Goal: Task Accomplishment & Management: Manage account settings

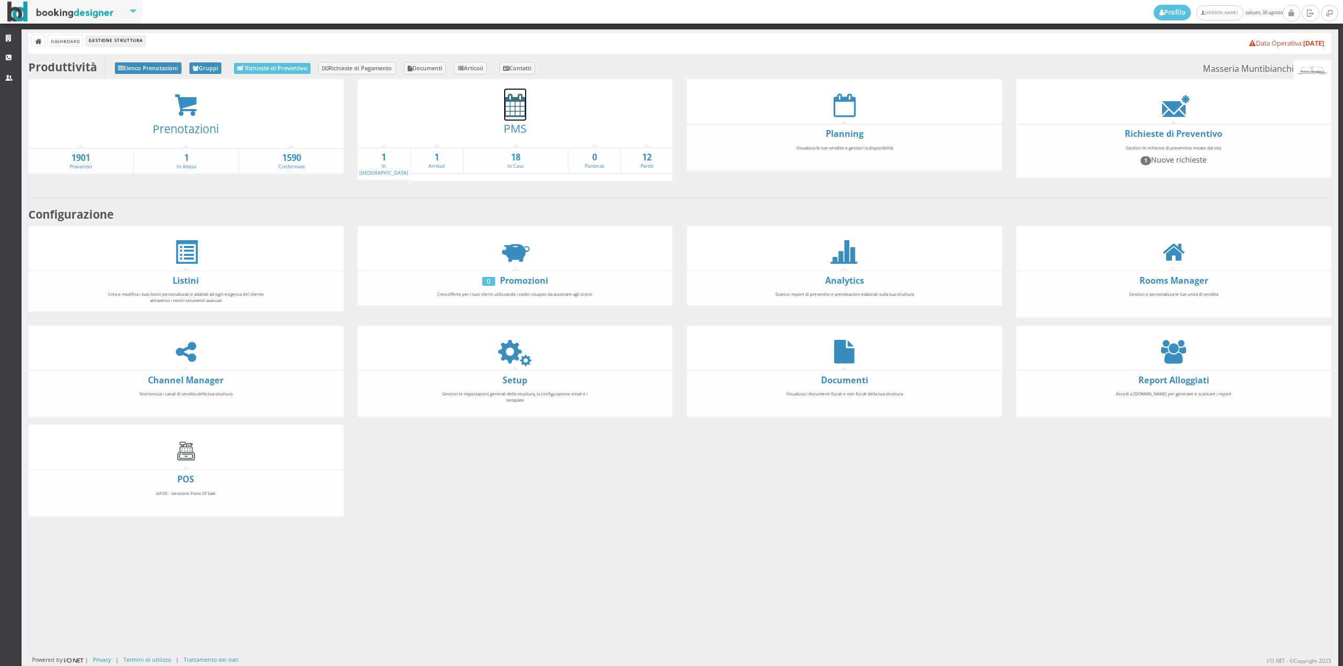
click at [508, 107] on icon at bounding box center [515, 105] width 22 height 24
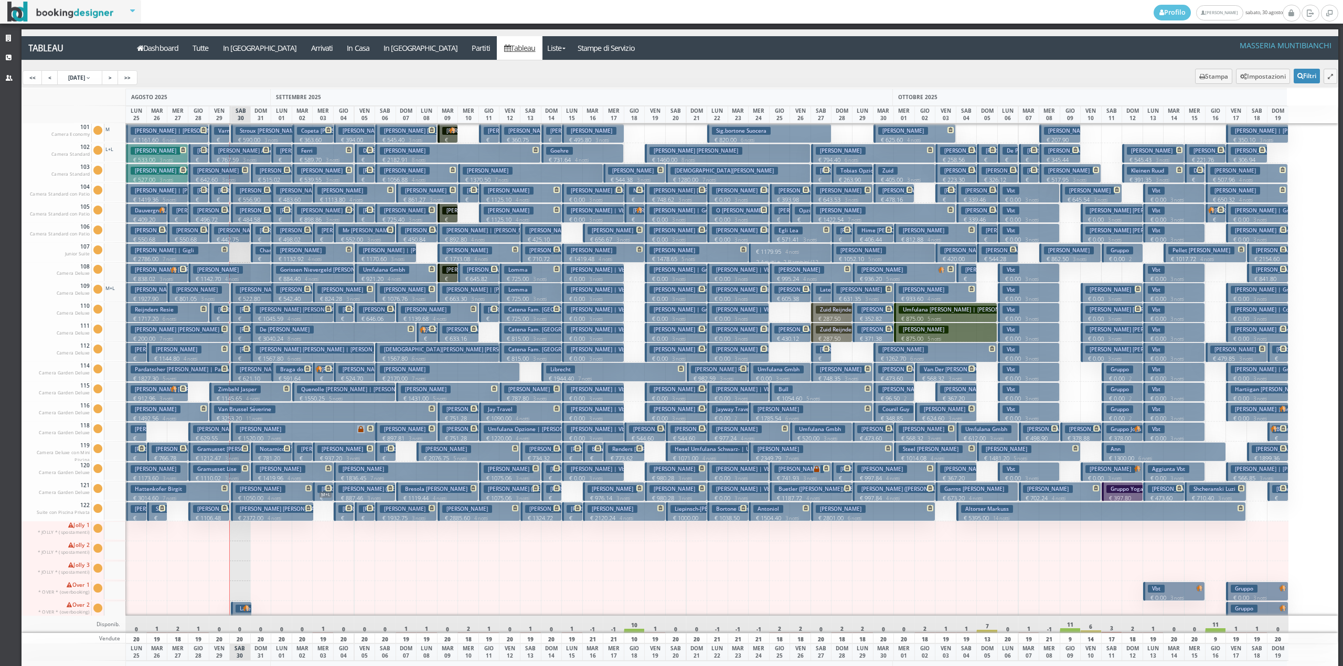
click at [263, 458] on p "€ 781.20 2 notti" at bounding box center [272, 462] width 34 height 16
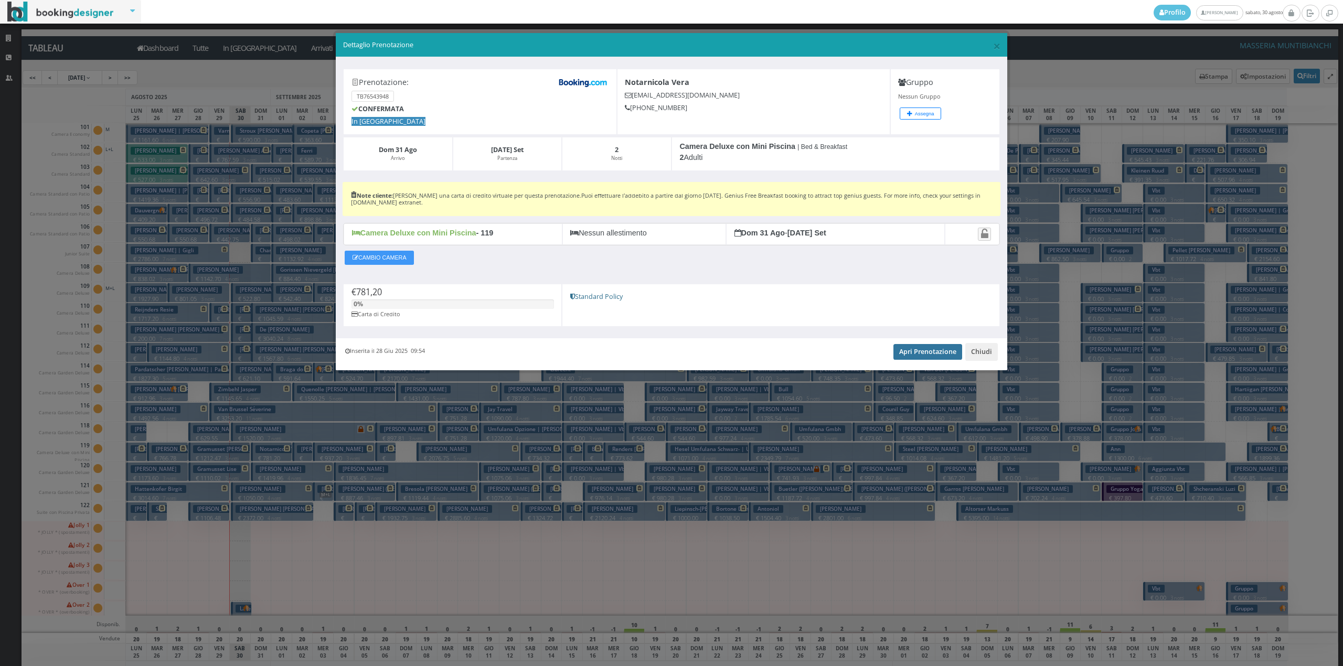
click at [918, 350] on link "Apri Prenotazione" at bounding box center [927, 352] width 69 height 16
click at [981, 350] on button "Chiudi" at bounding box center [981, 352] width 33 height 18
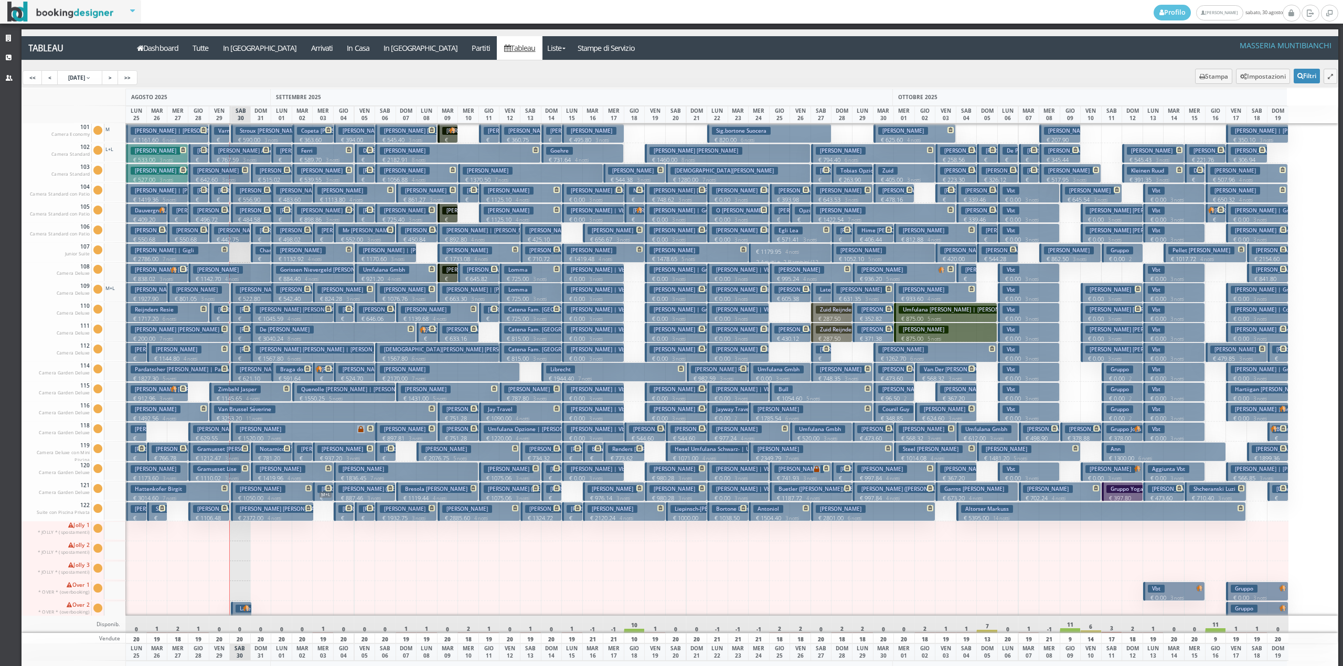
click at [271, 473] on h3 "[PERSON_NAME]" at bounding box center [280, 469] width 50 height 8
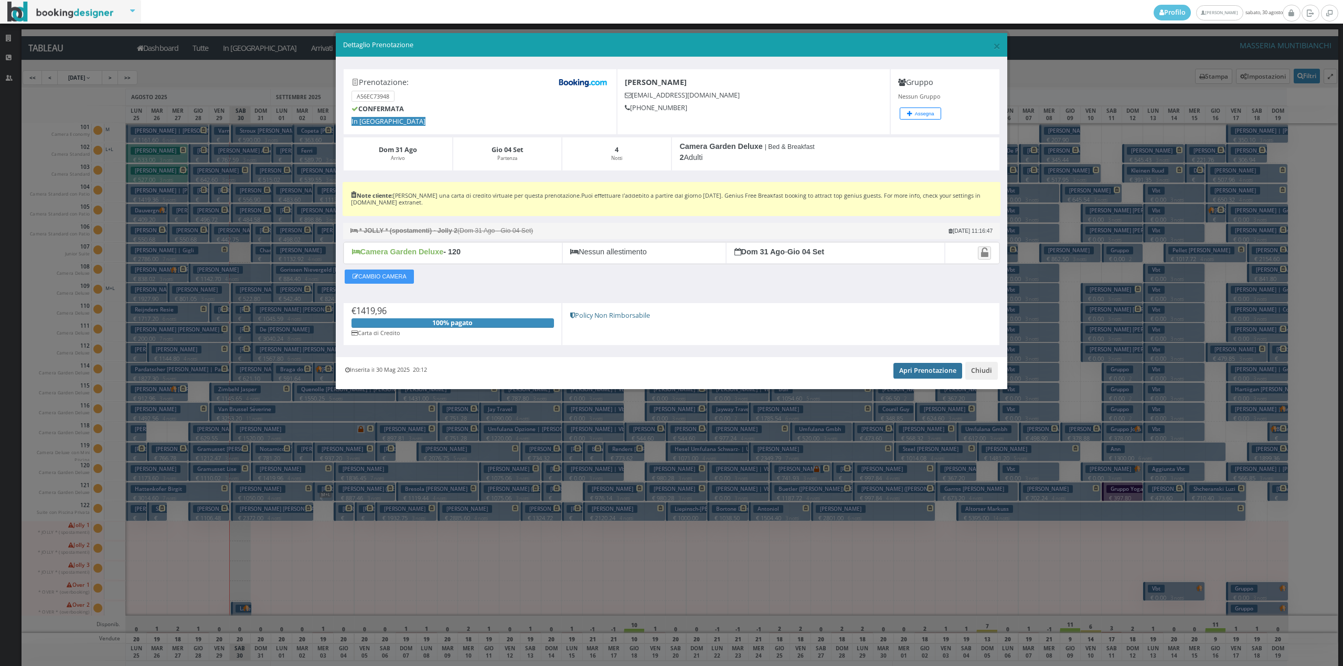
click at [904, 372] on link "Apri Prenotazione" at bounding box center [927, 371] width 69 height 16
click at [982, 376] on button "Chiudi" at bounding box center [981, 371] width 33 height 18
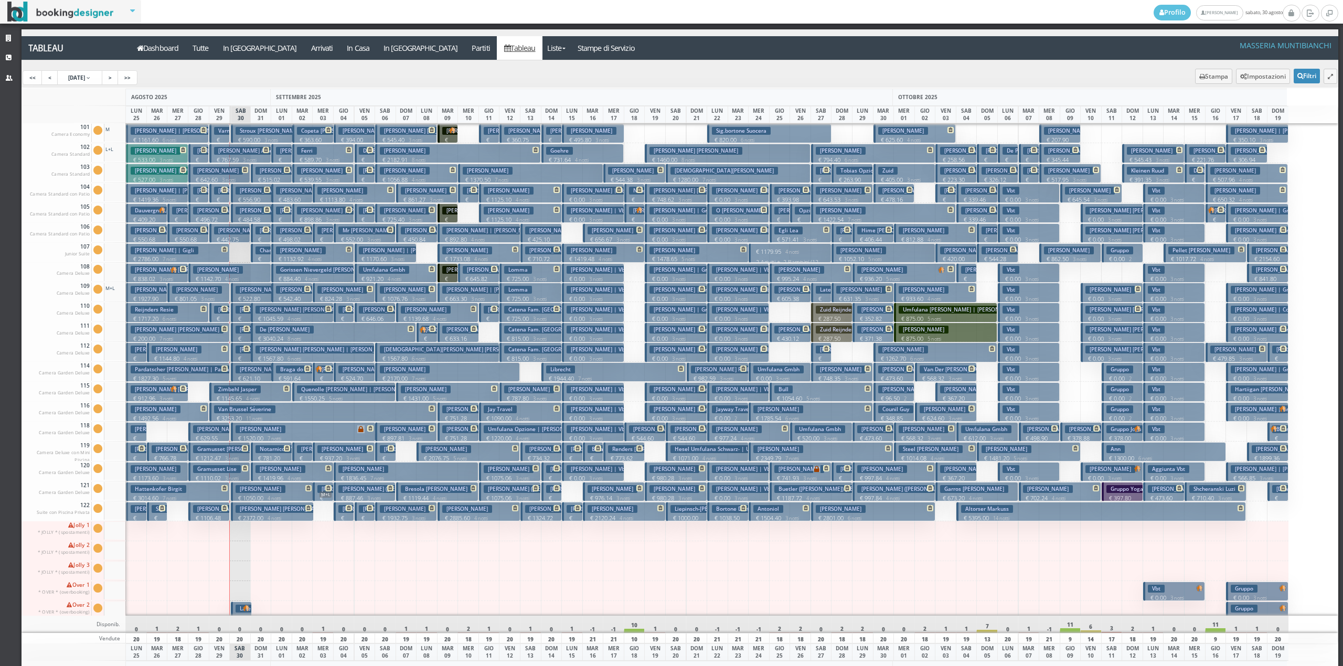
click at [264, 357] on p "€ 1567.80 6 notti" at bounding box center [313, 359] width 116 height 8
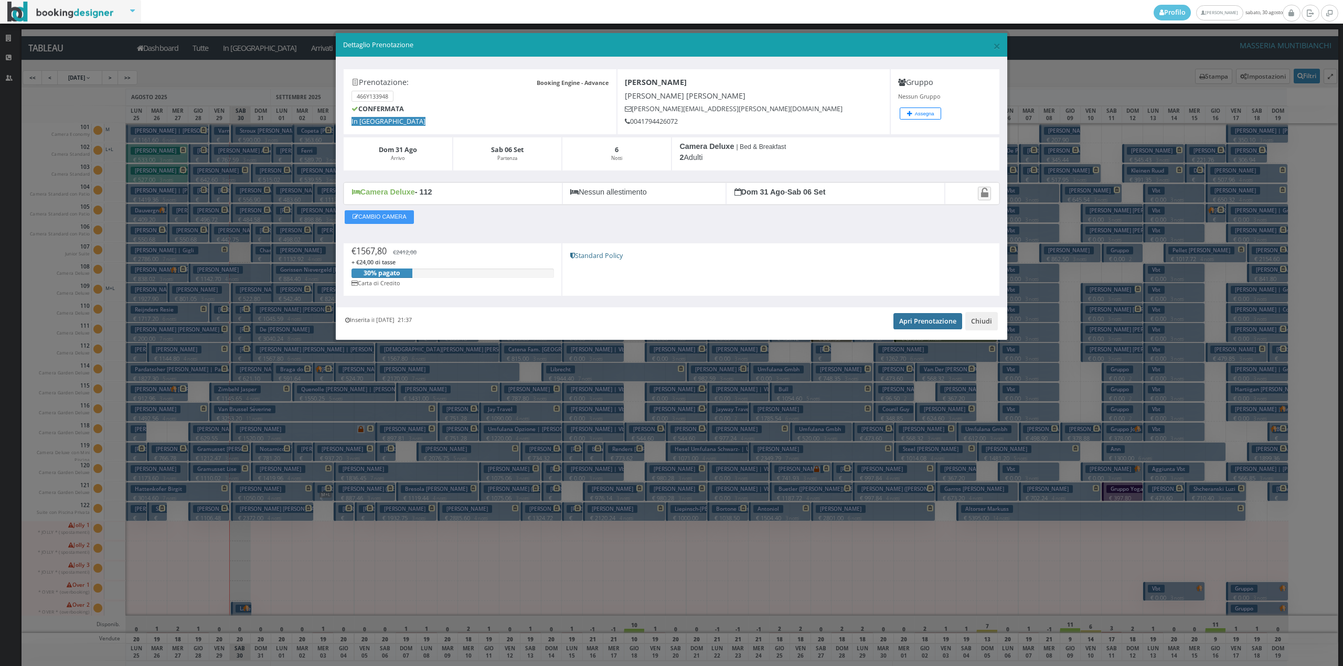
click at [930, 325] on link "Apri Prenotazione" at bounding box center [927, 321] width 69 height 16
click at [985, 319] on button "Chiudi" at bounding box center [981, 321] width 33 height 18
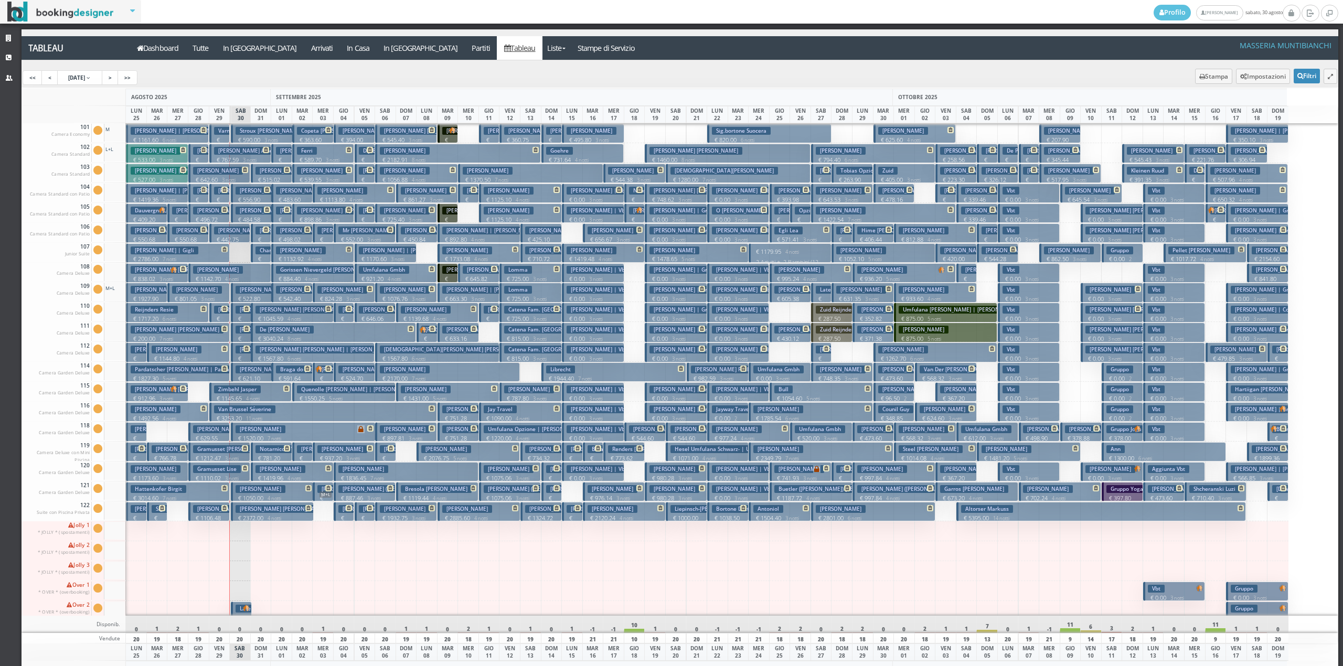
click at [259, 336] on p "€ 3040.24 8 notti" at bounding box center [334, 339] width 158 height 8
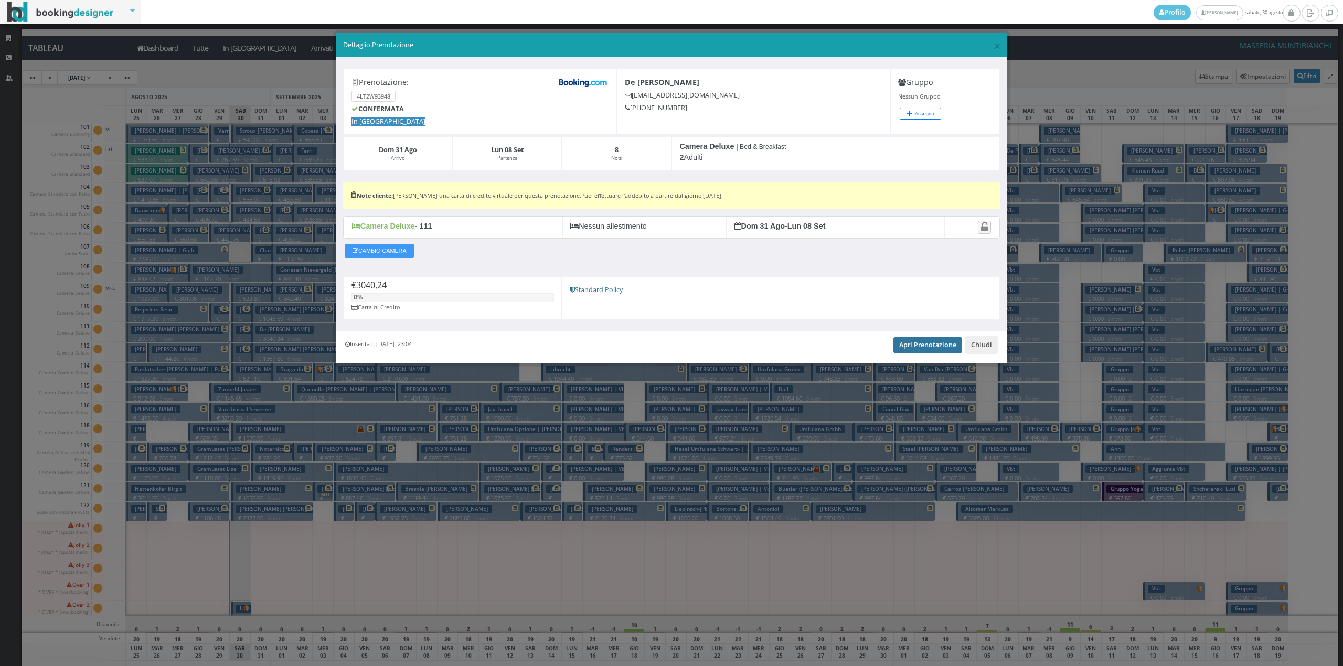
click at [934, 352] on link "Apri Prenotazione" at bounding box center [927, 345] width 69 height 16
click at [981, 342] on button "Chiudi" at bounding box center [981, 345] width 33 height 18
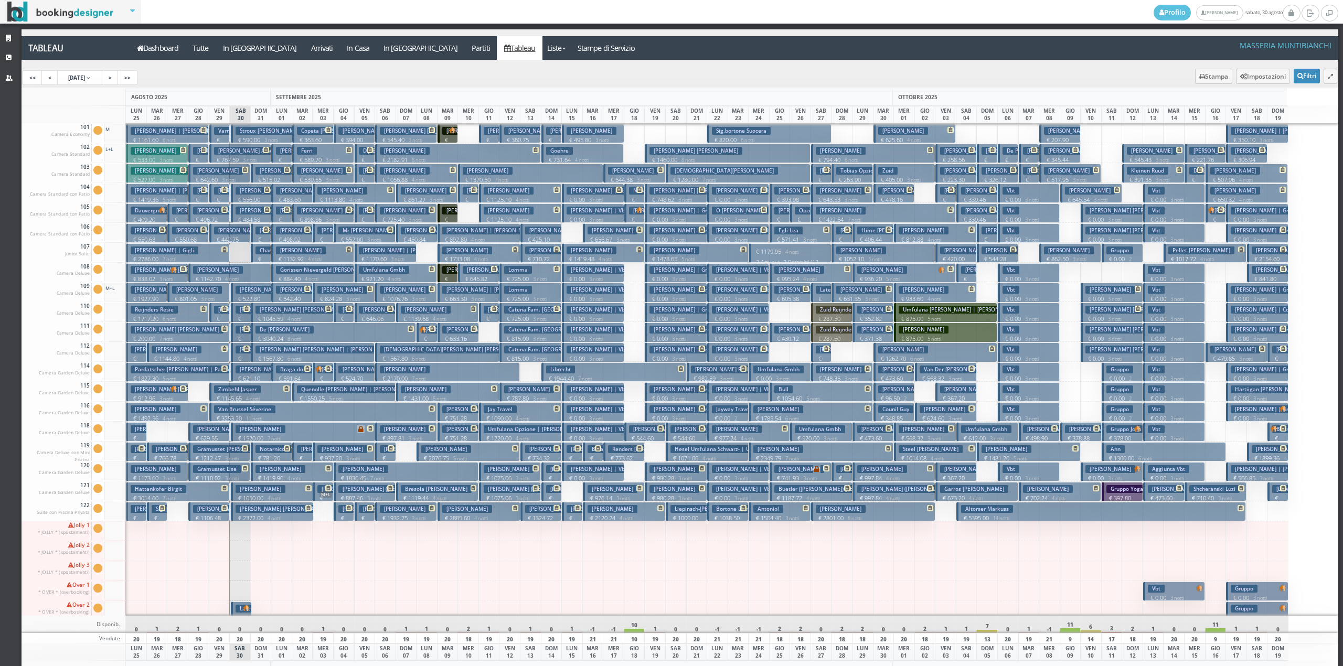
click at [269, 311] on h3 "[PERSON_NAME] [PERSON_NAME] | [PERSON_NAME]" at bounding box center [325, 310] width 141 height 8
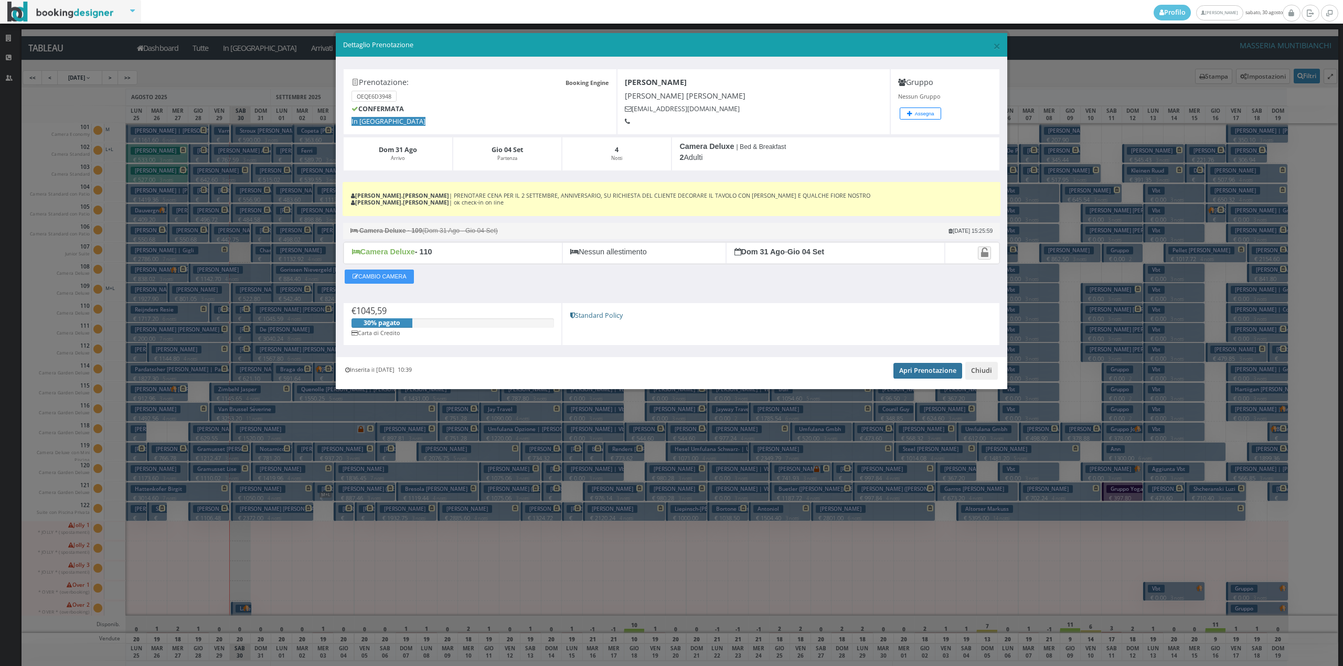
click at [925, 370] on link "Apri Prenotazione" at bounding box center [927, 371] width 69 height 16
click at [986, 370] on button "Chiudi" at bounding box center [981, 371] width 33 height 18
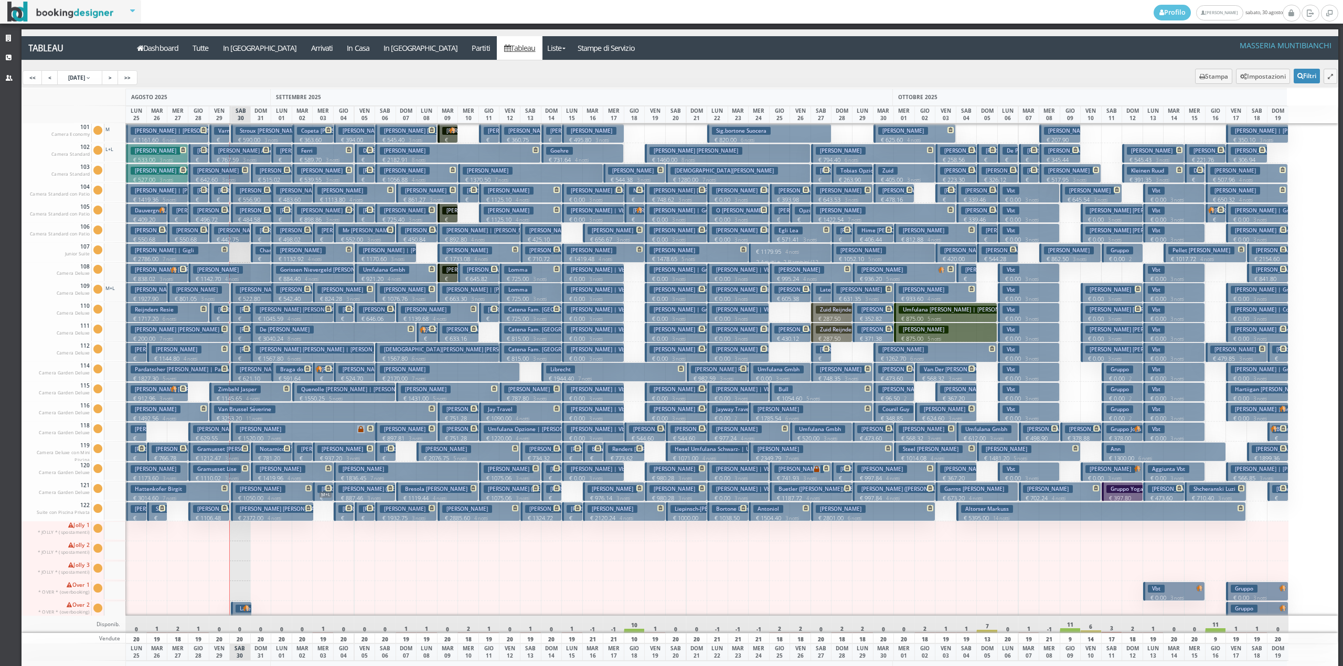
click at [261, 252] on h3 "Chantepy Valery" at bounding box center [279, 250] width 49 height 8
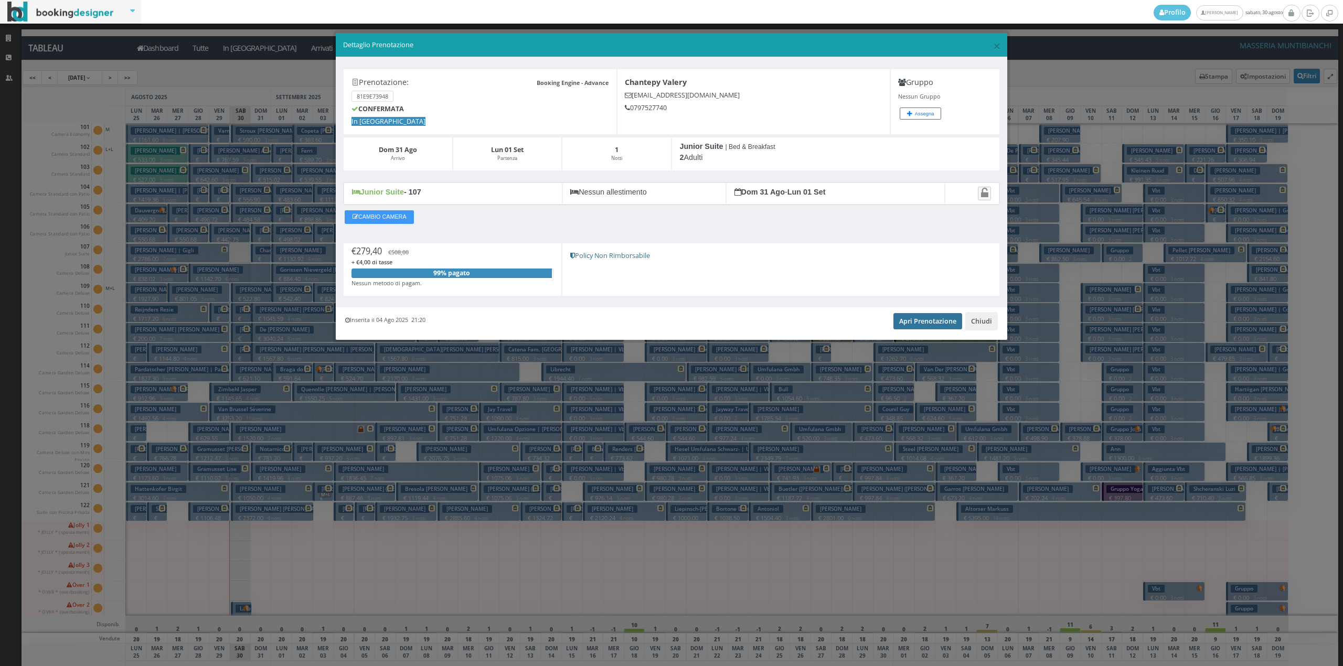
click at [918, 326] on link "Apri Prenotazione" at bounding box center [927, 321] width 69 height 16
click at [986, 324] on button "Chiudi" at bounding box center [981, 321] width 33 height 18
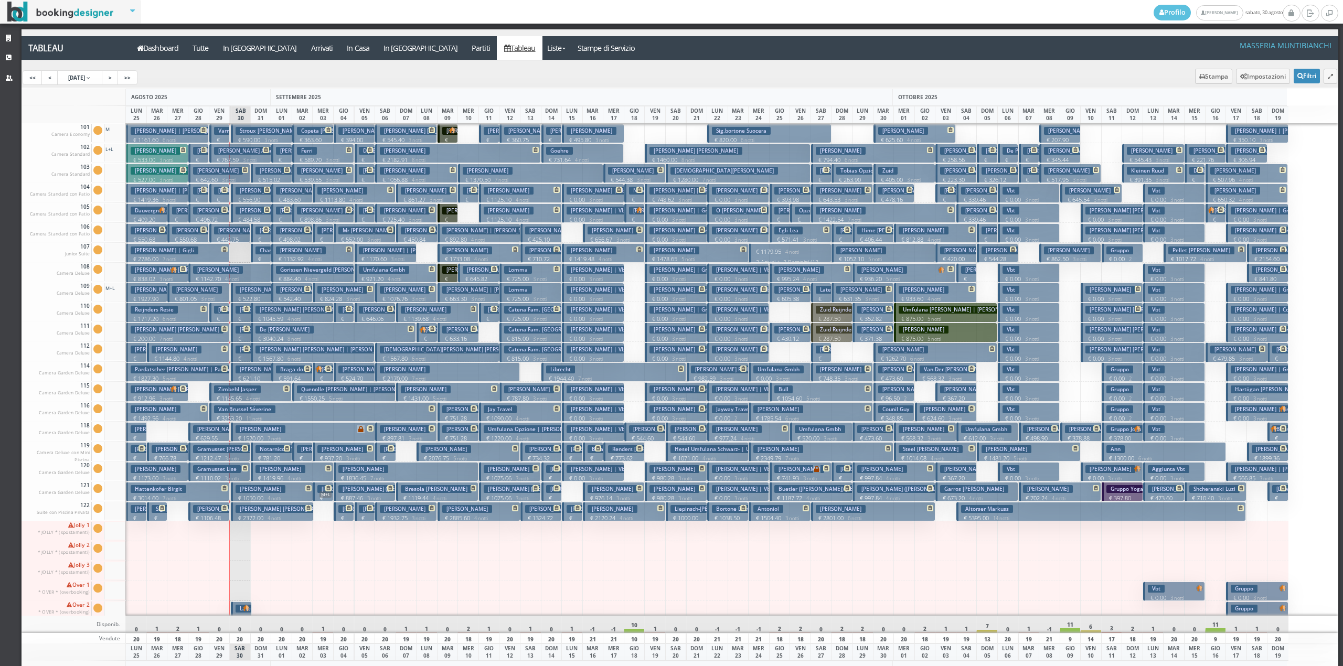
click at [263, 254] on h3 "Chantepy Valery" at bounding box center [279, 250] width 49 height 8
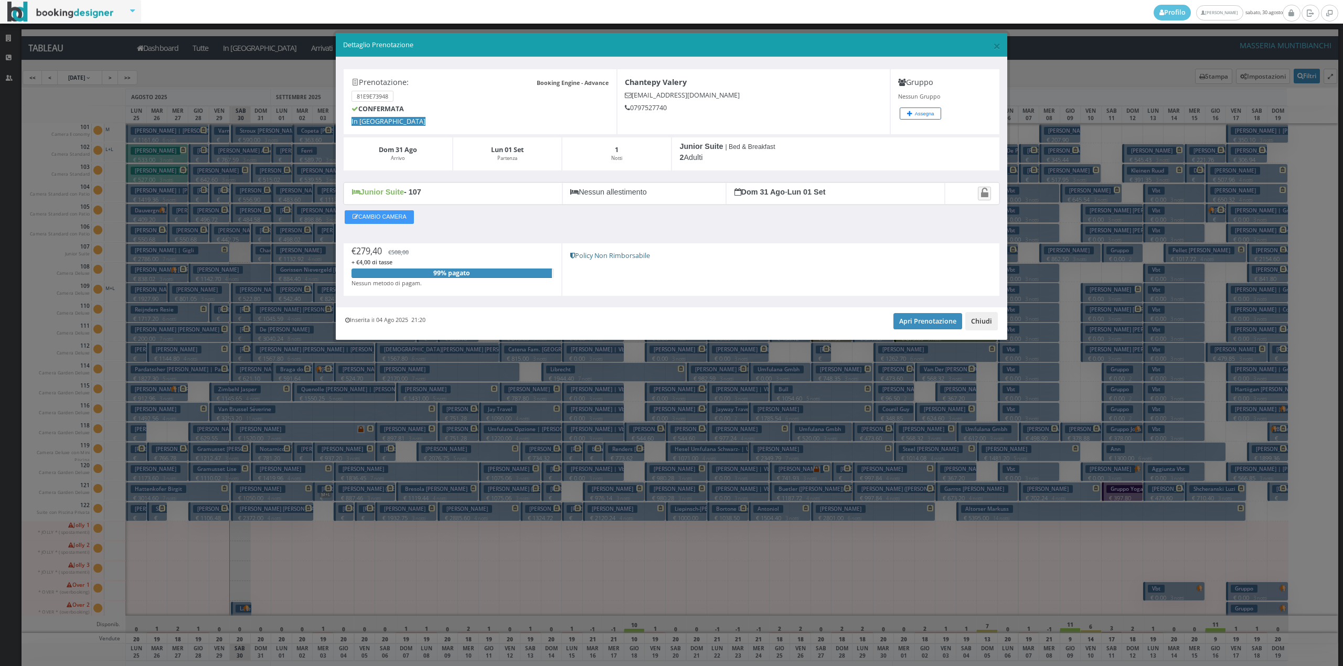
click at [969, 326] on button "Chiudi" at bounding box center [981, 321] width 33 height 18
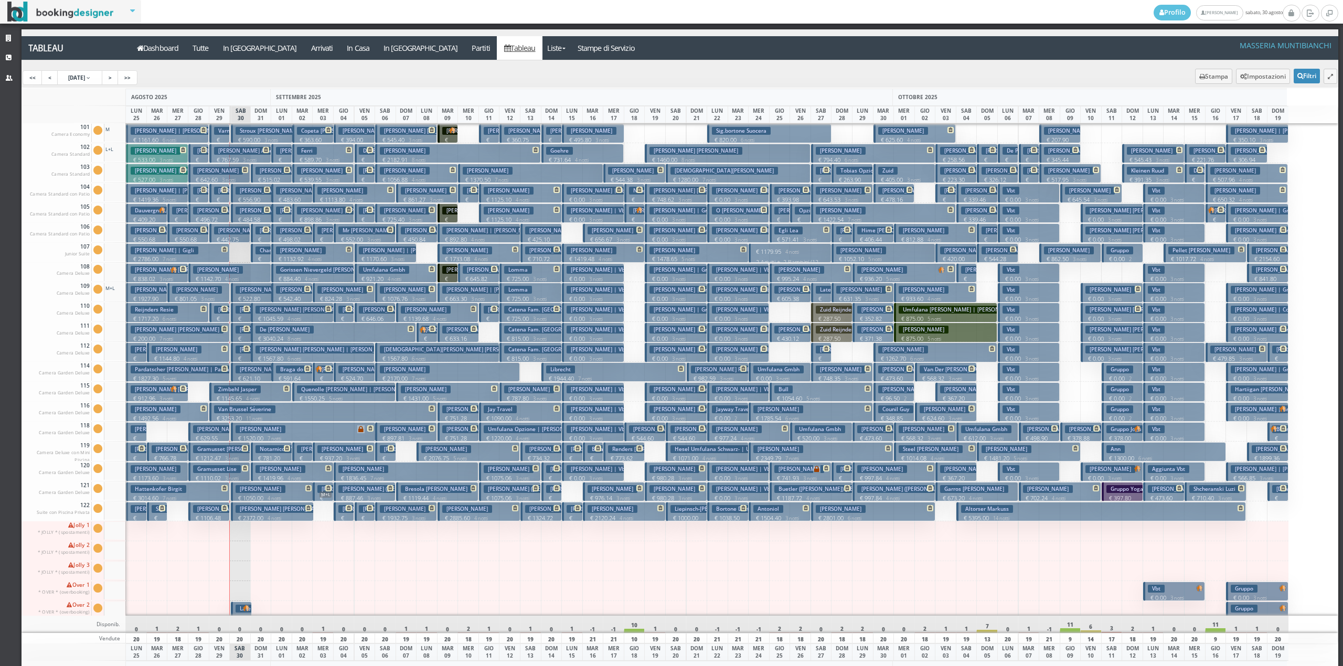
click at [260, 250] on h3 "Chantepy Valery" at bounding box center [279, 250] width 49 height 8
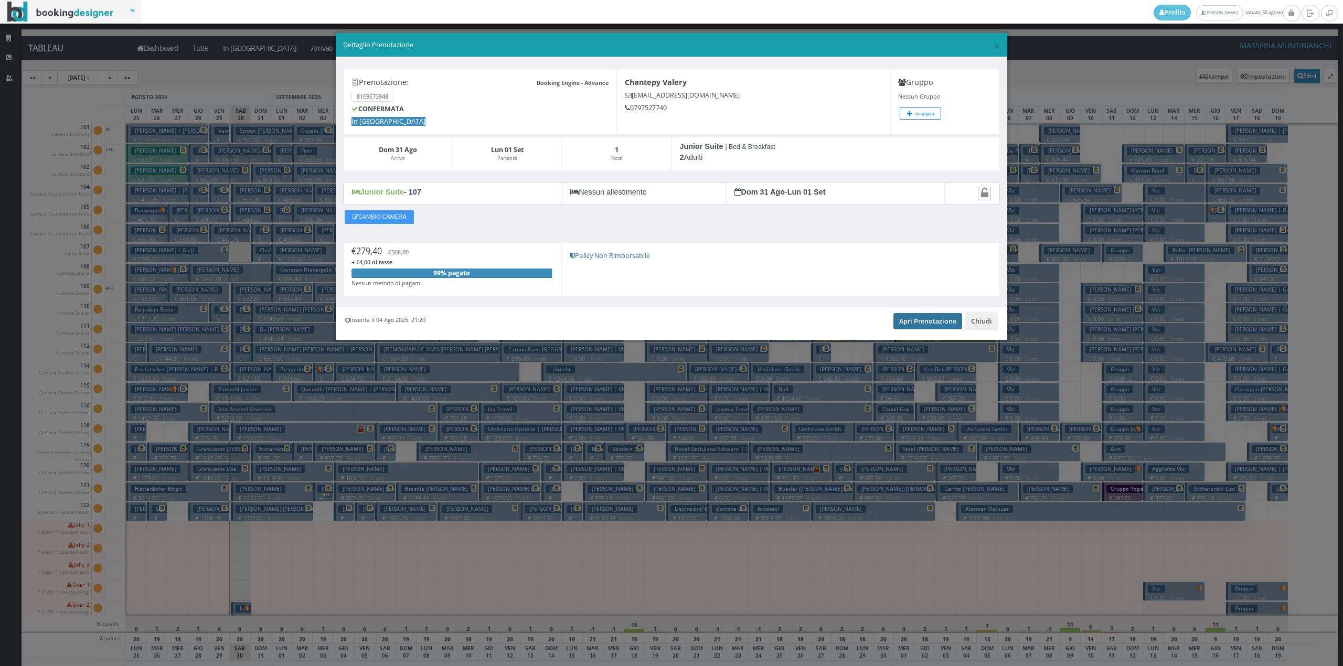
click at [949, 323] on link "Apri Prenotazione" at bounding box center [927, 321] width 69 height 16
click at [982, 324] on button "Chiudi" at bounding box center [981, 321] width 33 height 18
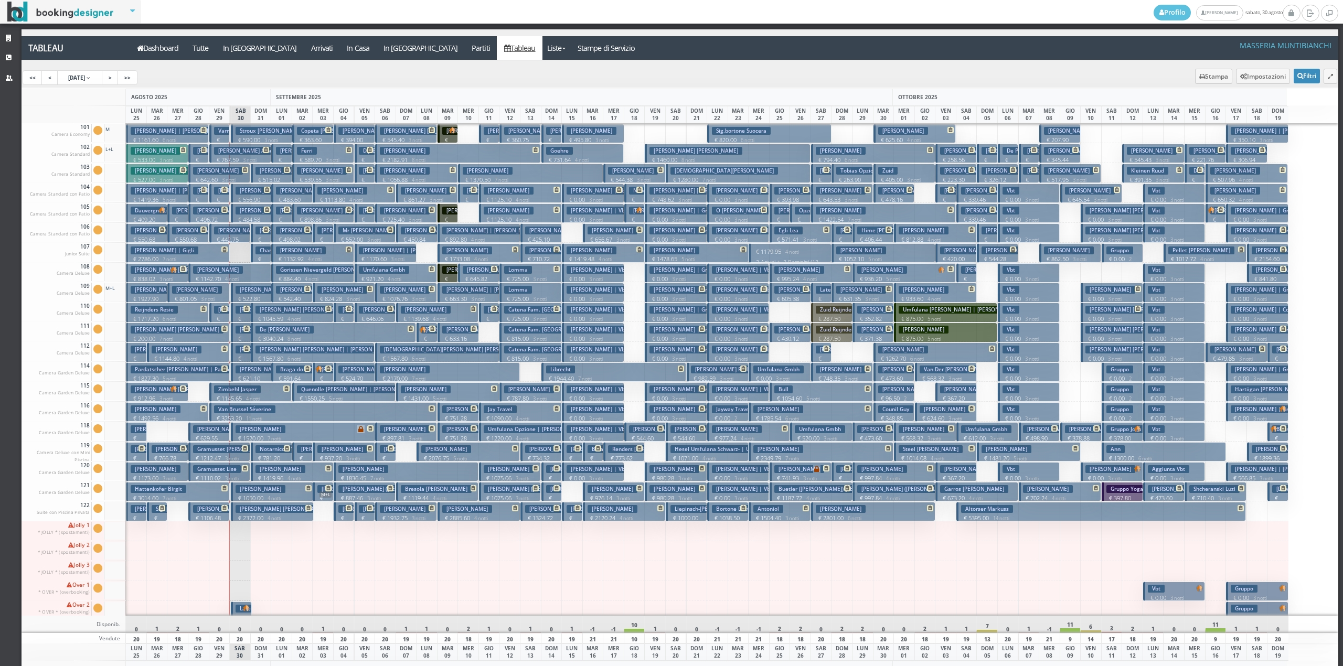
click at [265, 316] on p "€ 1045.59 4 notti" at bounding box center [292, 319] width 75 height 8
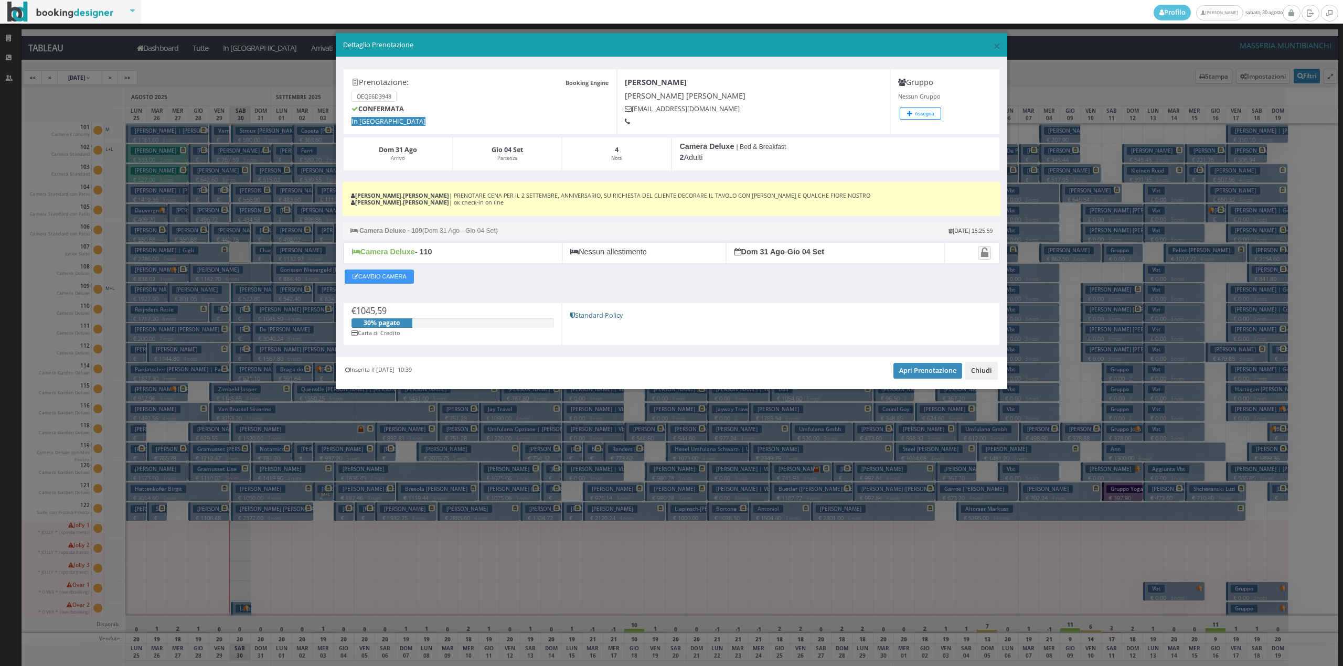
click at [986, 370] on button "Chiudi" at bounding box center [981, 371] width 33 height 18
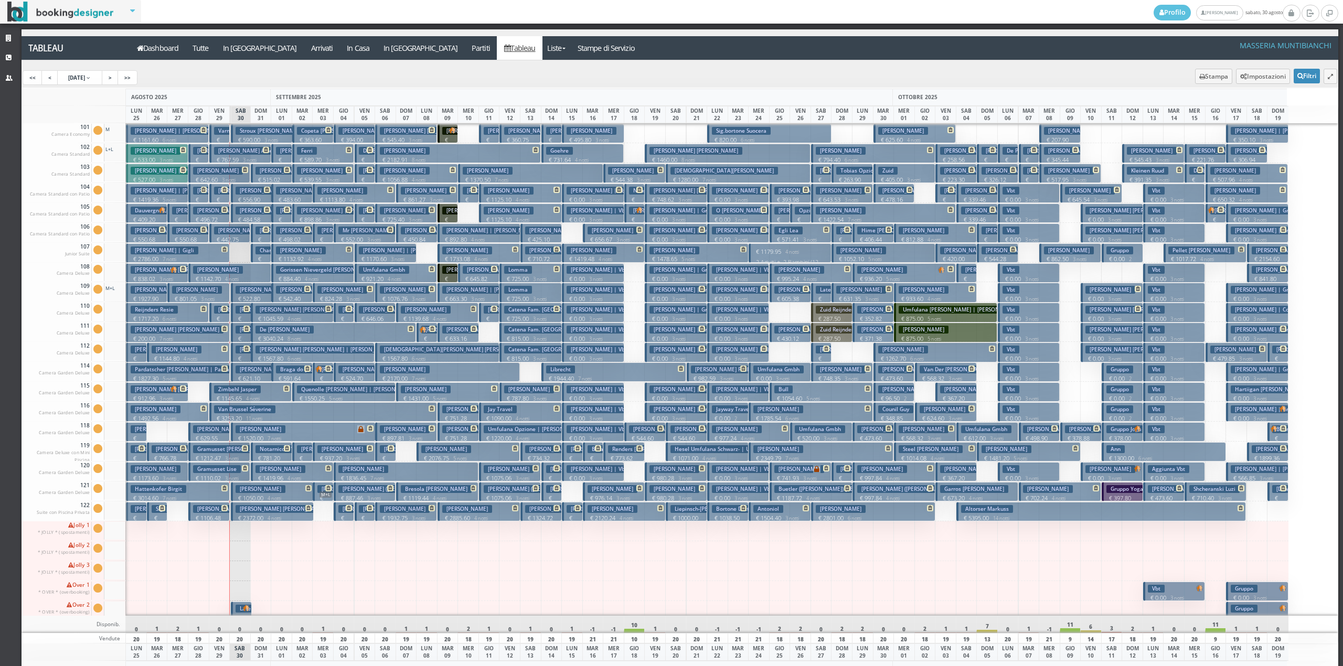
click at [261, 259] on p "€ 279.40 1 notti" at bounding box center [261, 271] width 13 height 33
click at [0, 0] on div "× Dettaglio Prenotazione Booking Engine Prenotazione: OEQE6D3948 CONFERMATA In …" at bounding box center [0, 0] width 0 height 0
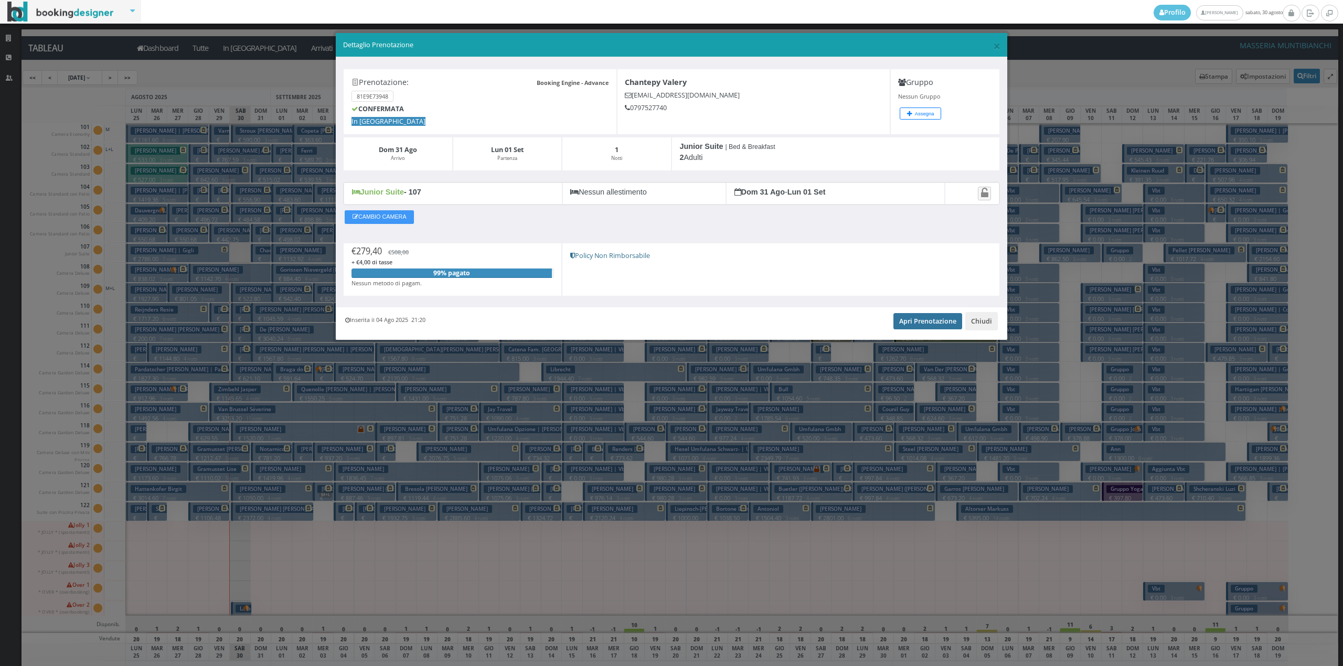
click at [926, 319] on link "Apri Prenotazione" at bounding box center [927, 321] width 69 height 16
click at [980, 324] on button "Chiudi" at bounding box center [981, 321] width 33 height 18
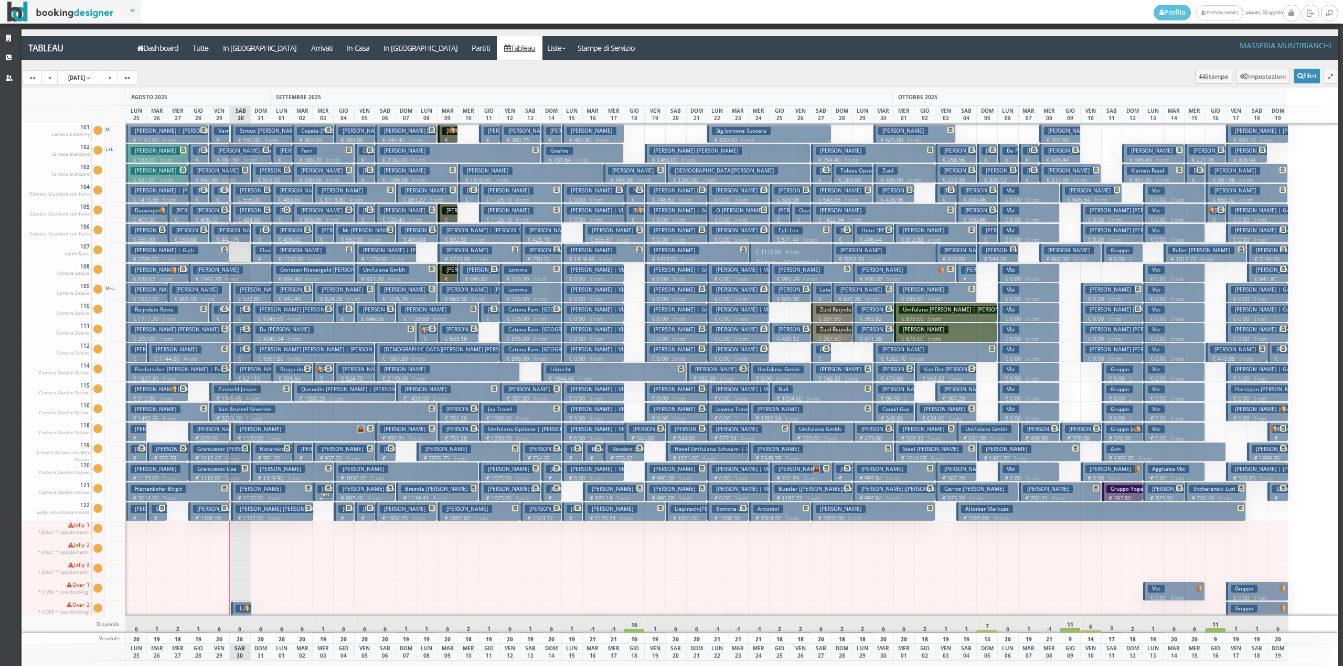
click at [263, 238] on p "€ 317.03 1 notti" at bounding box center [261, 251] width 13 height 33
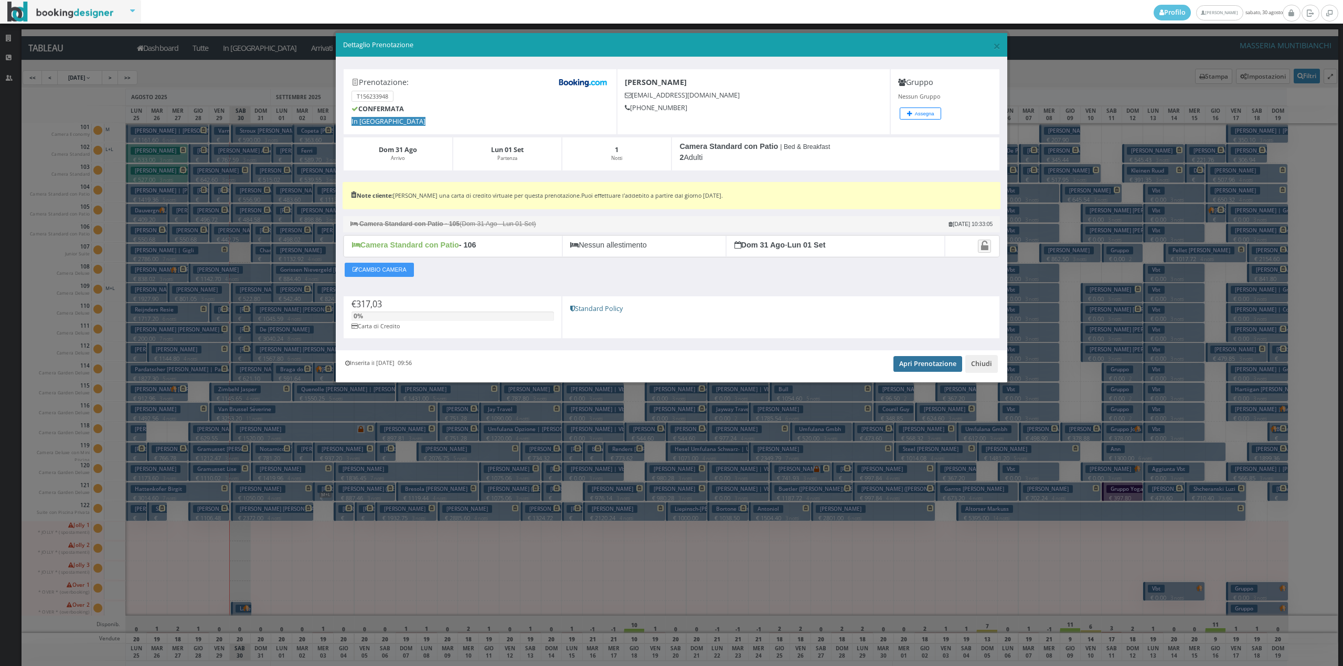
click at [949, 368] on link "Apri Prenotazione" at bounding box center [927, 364] width 69 height 16
click at [994, 370] on button "Chiudi" at bounding box center [981, 364] width 33 height 18
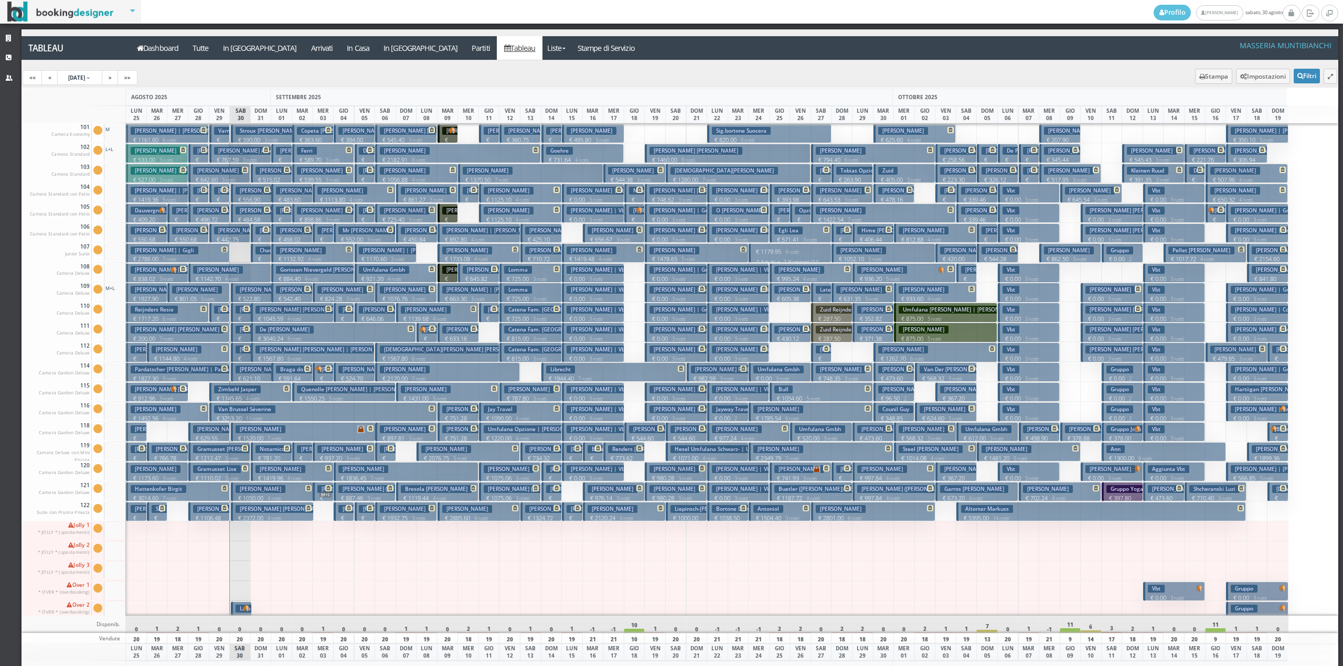
click at [258, 179] on p "€ 515.02 2 notti" at bounding box center [272, 184] width 34 height 16
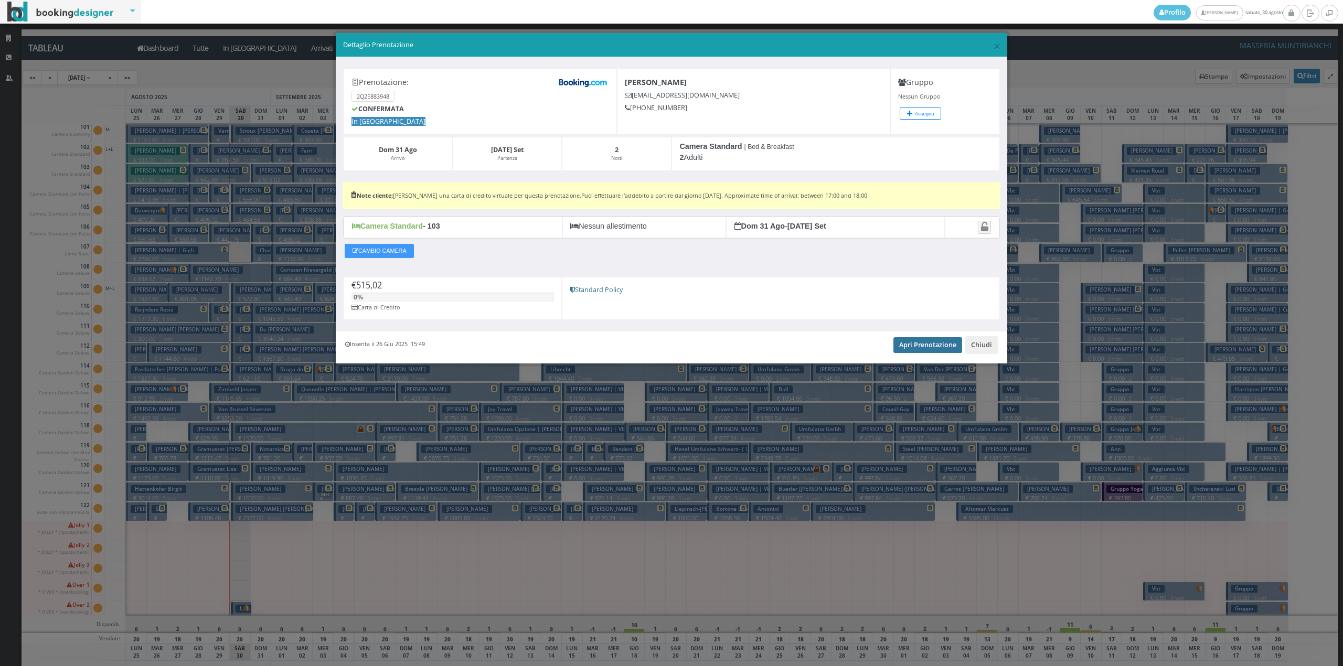
click at [947, 349] on link "Apri Prenotazione" at bounding box center [927, 345] width 69 height 16
click at [975, 346] on button "Chiudi" at bounding box center [981, 345] width 33 height 18
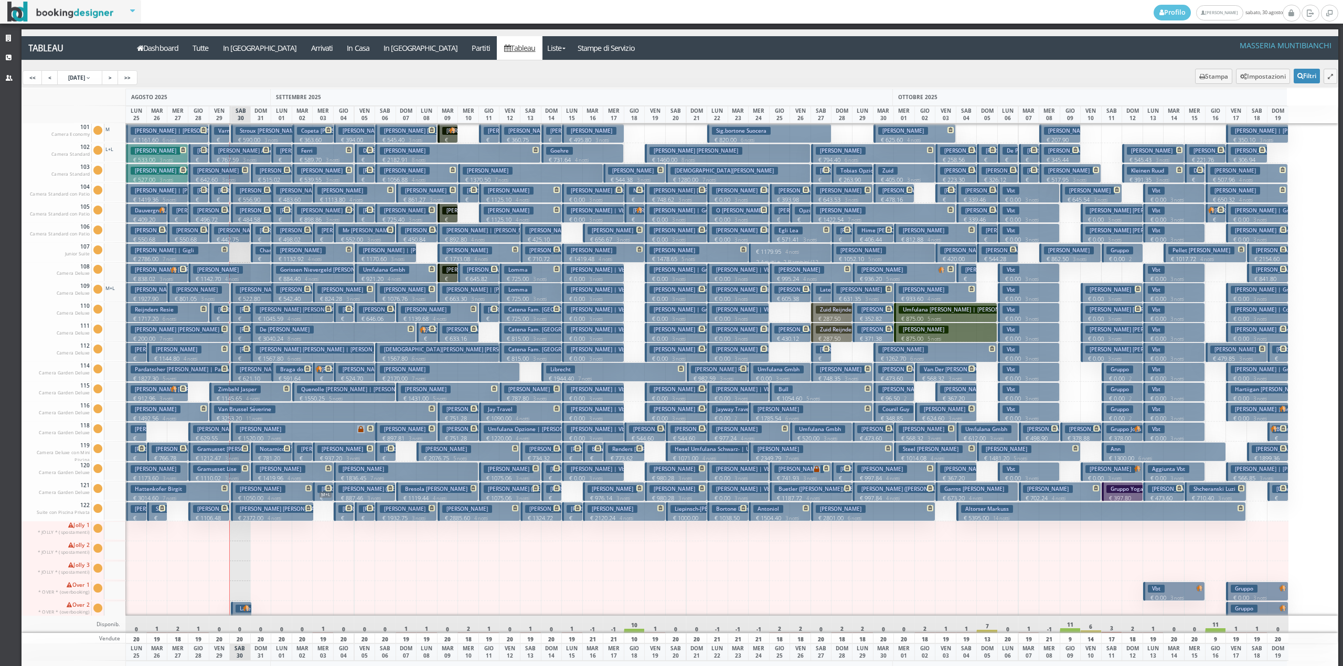
click at [277, 470] on h3 "[PERSON_NAME]" at bounding box center [280, 469] width 50 height 8
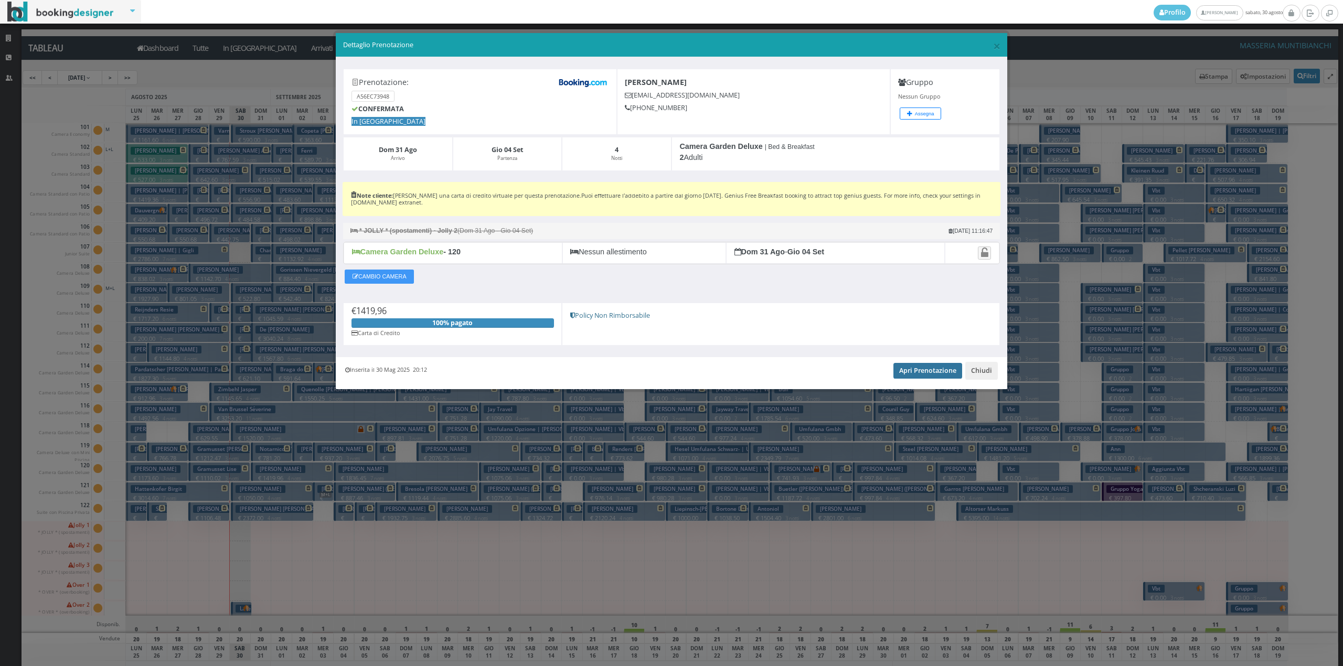
click at [911, 371] on link "Apri Prenotazione" at bounding box center [927, 371] width 69 height 16
click at [996, 374] on button "Chiudi" at bounding box center [981, 371] width 33 height 18
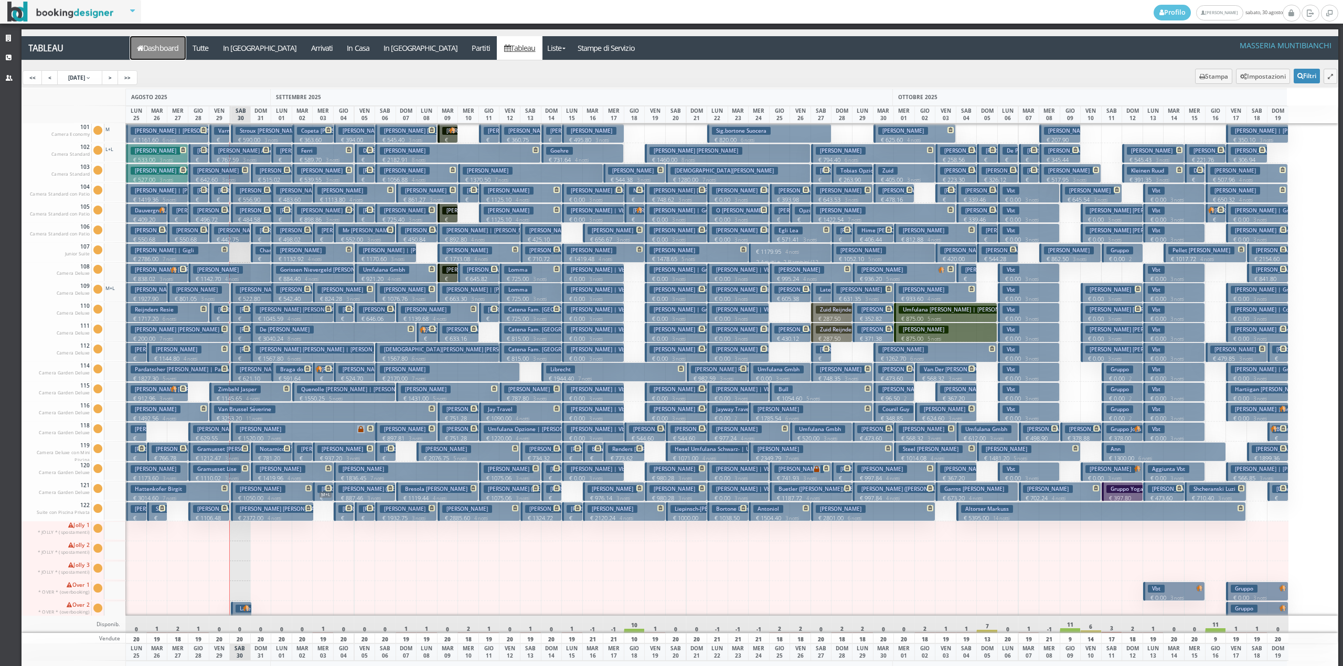
click at [172, 47] on link "Dashboard" at bounding box center [158, 48] width 56 height 24
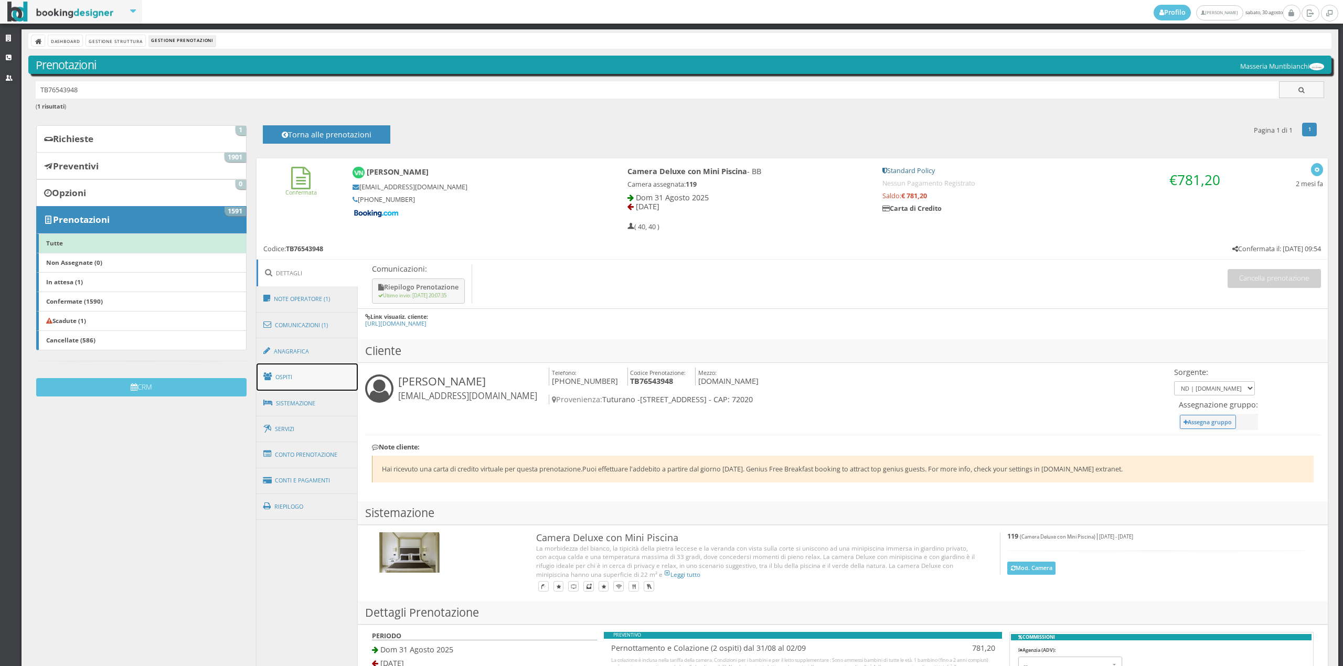
click at [300, 381] on link "Ospiti" at bounding box center [307, 376] width 102 height 27
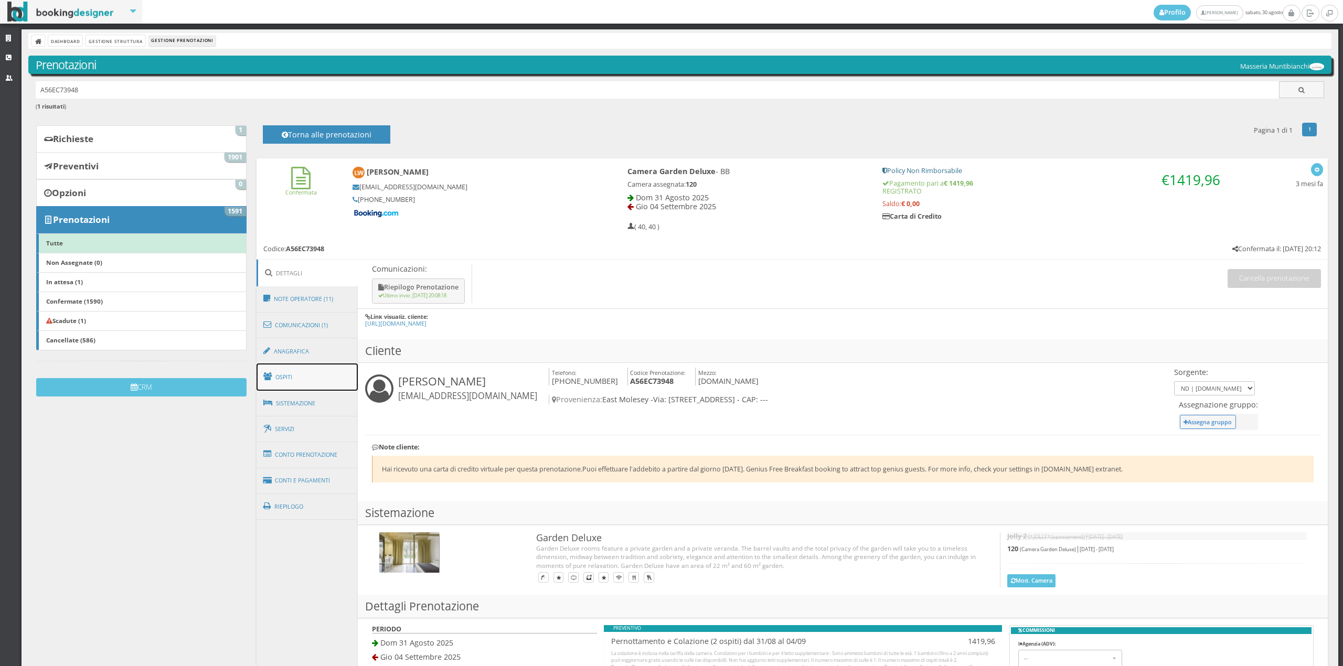
click at [299, 380] on link "Ospiti" at bounding box center [307, 376] width 102 height 27
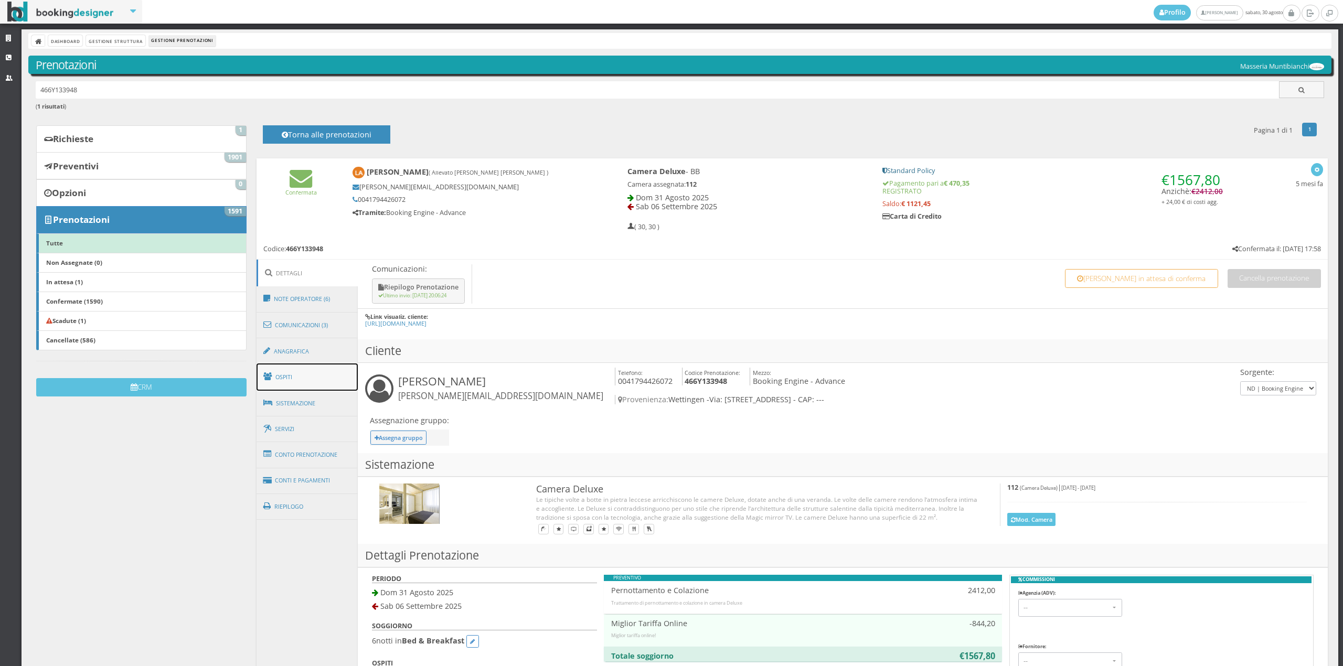
click at [299, 370] on link "Ospiti" at bounding box center [307, 376] width 102 height 27
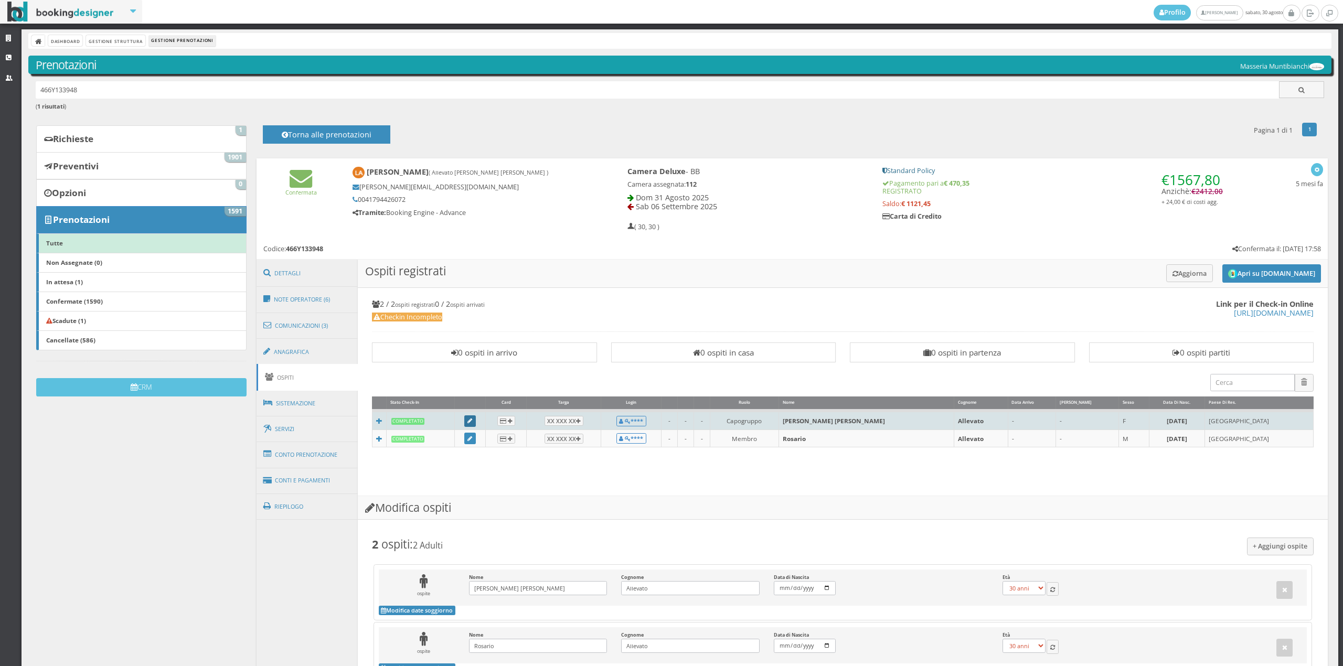
click at [472, 421] on icon at bounding box center [469, 422] width 5 height 6
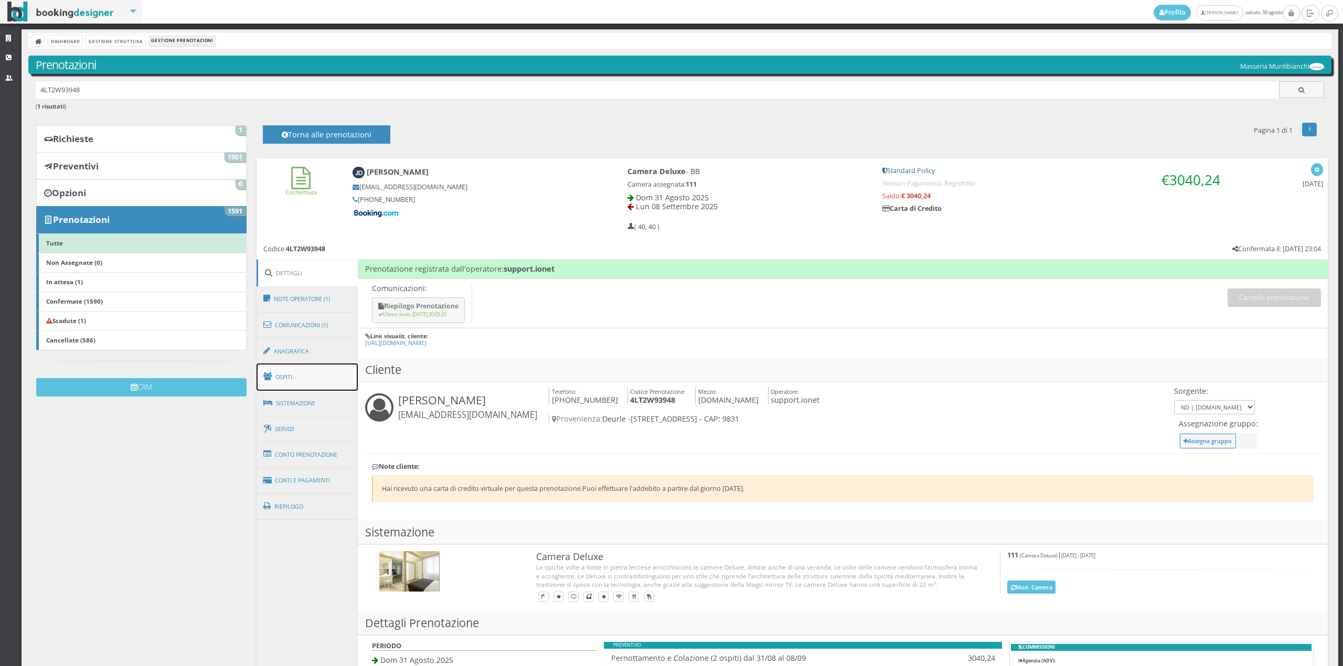
click at [292, 370] on link "Ospiti" at bounding box center [307, 376] width 102 height 27
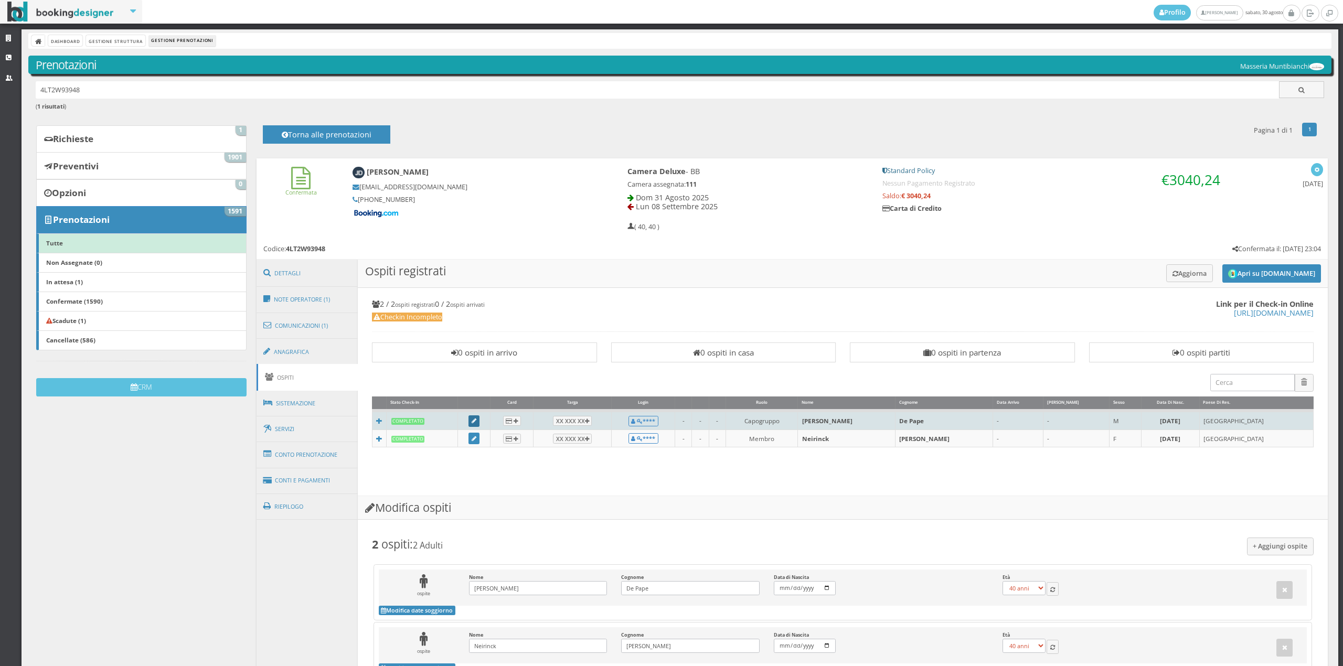
click at [476, 420] on icon at bounding box center [473, 422] width 5 height 6
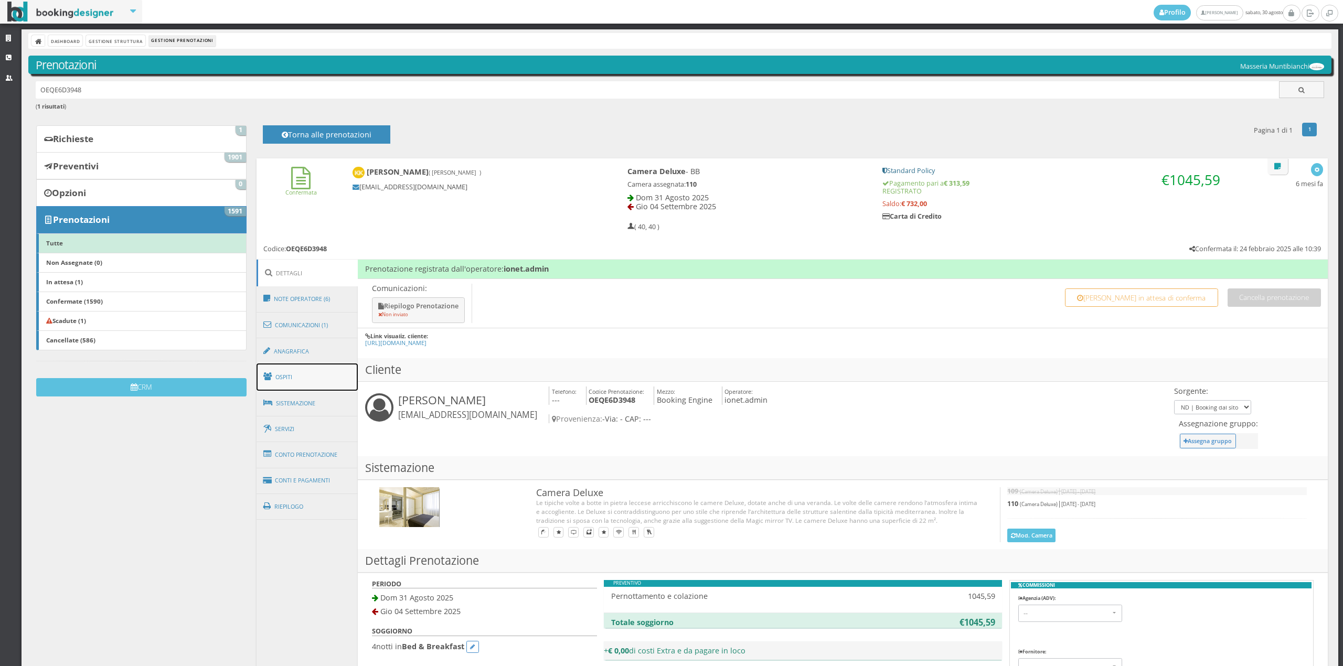
click at [307, 380] on link "Ospiti" at bounding box center [307, 376] width 102 height 27
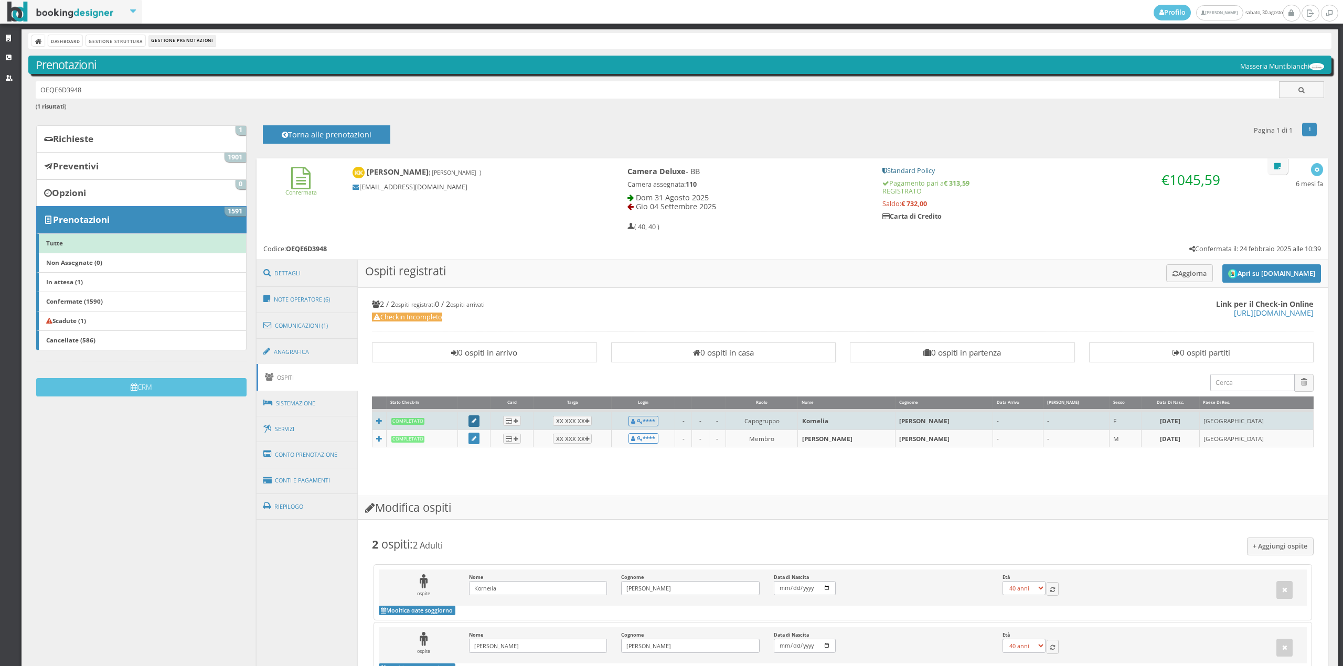
click at [476, 422] on icon at bounding box center [473, 422] width 5 height 6
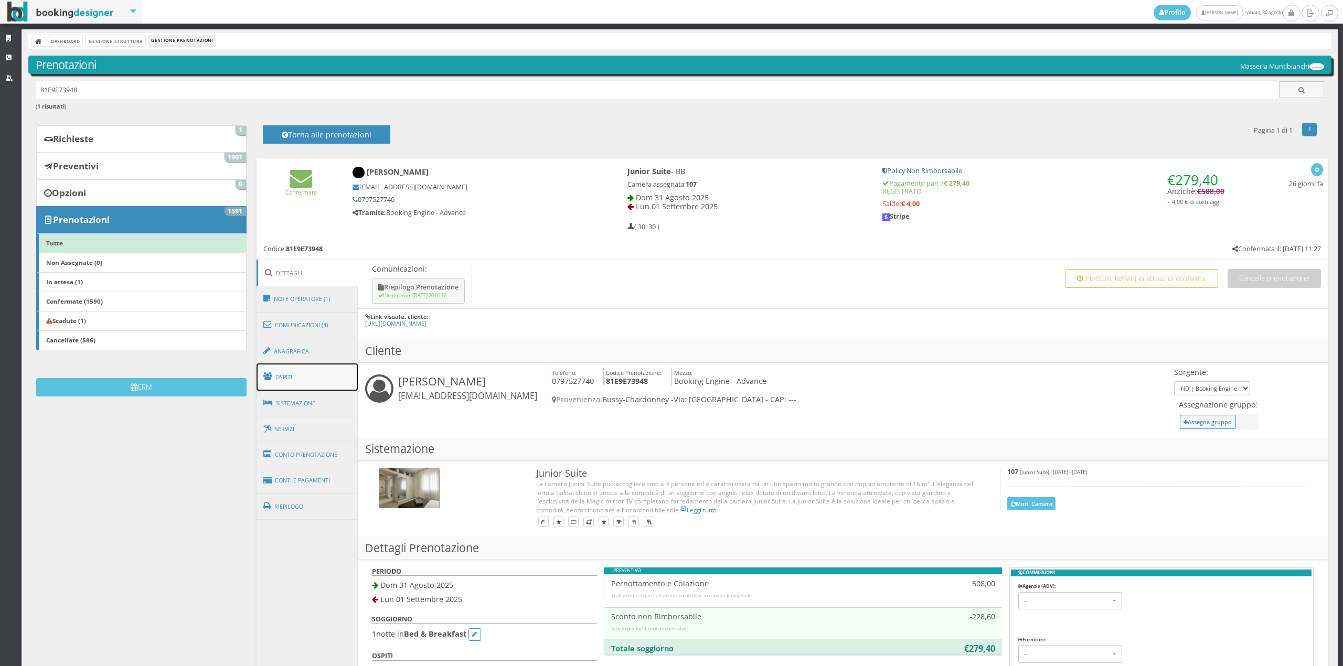
click at [310, 383] on link "Ospiti" at bounding box center [307, 376] width 102 height 27
click at [307, 304] on link "Note Operatore (1)" at bounding box center [307, 298] width 102 height 27
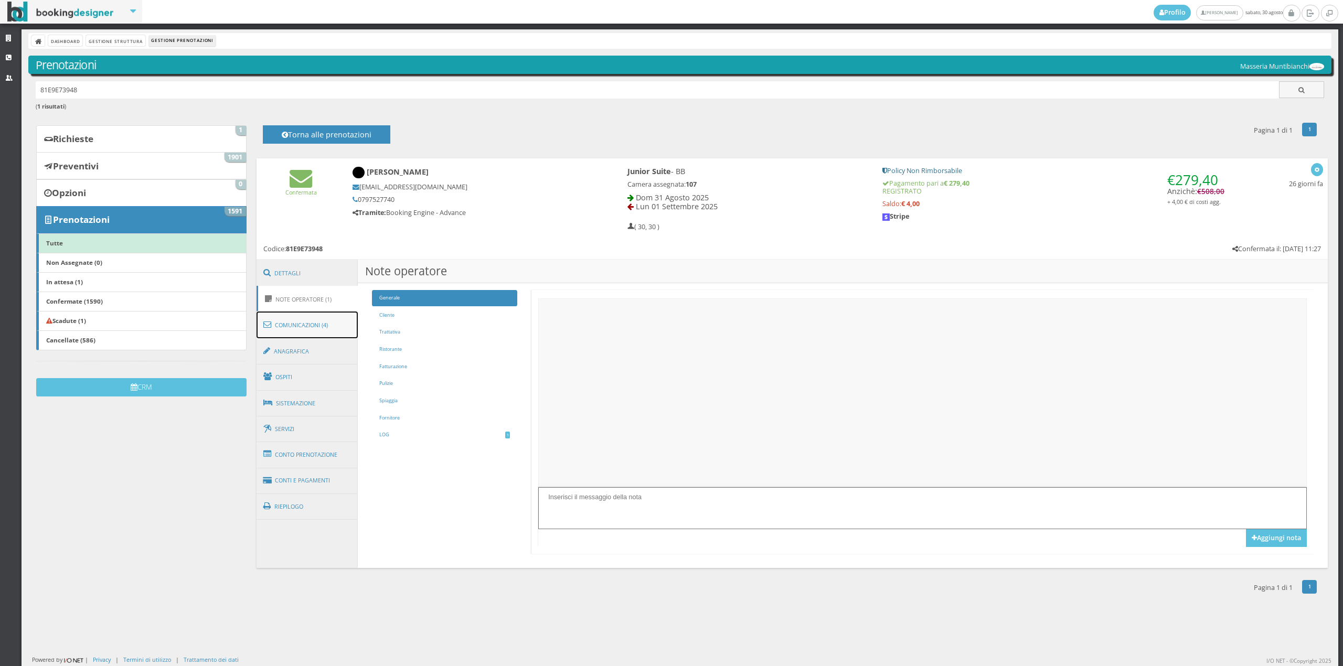
click at [298, 328] on link "Comunicazioni (4)" at bounding box center [307, 325] width 102 height 27
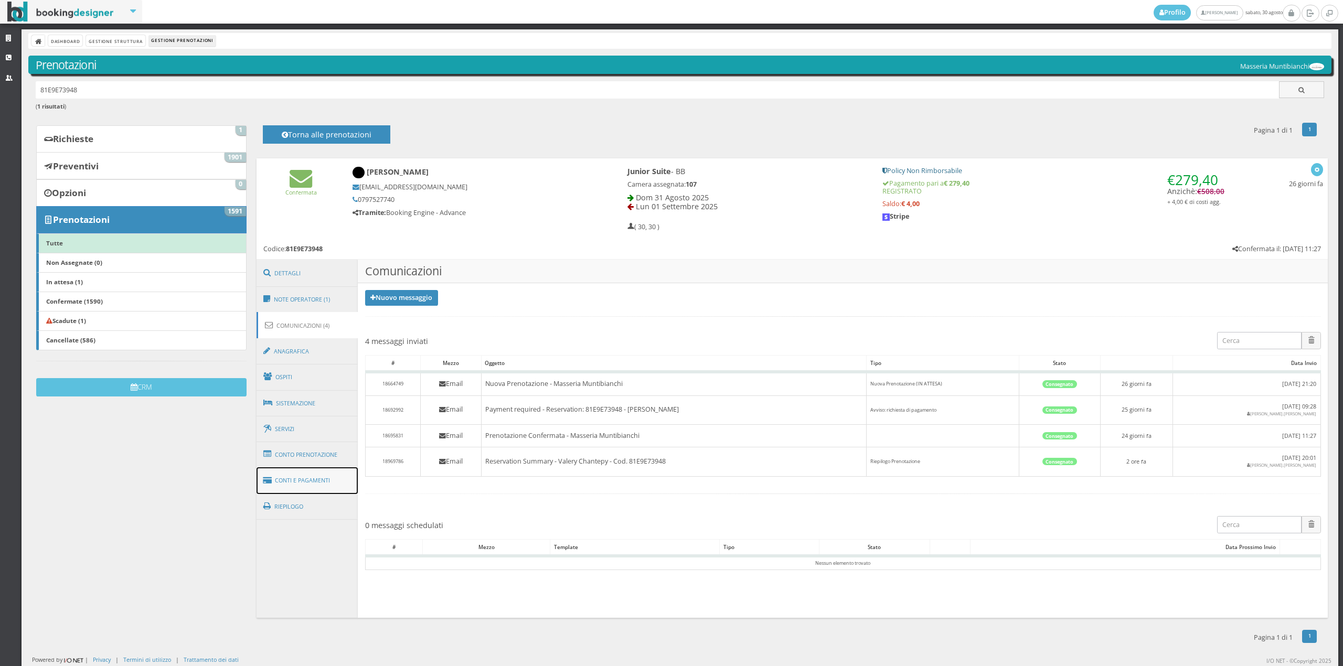
click at [312, 468] on link "Conti e Pagamenti" at bounding box center [307, 480] width 102 height 27
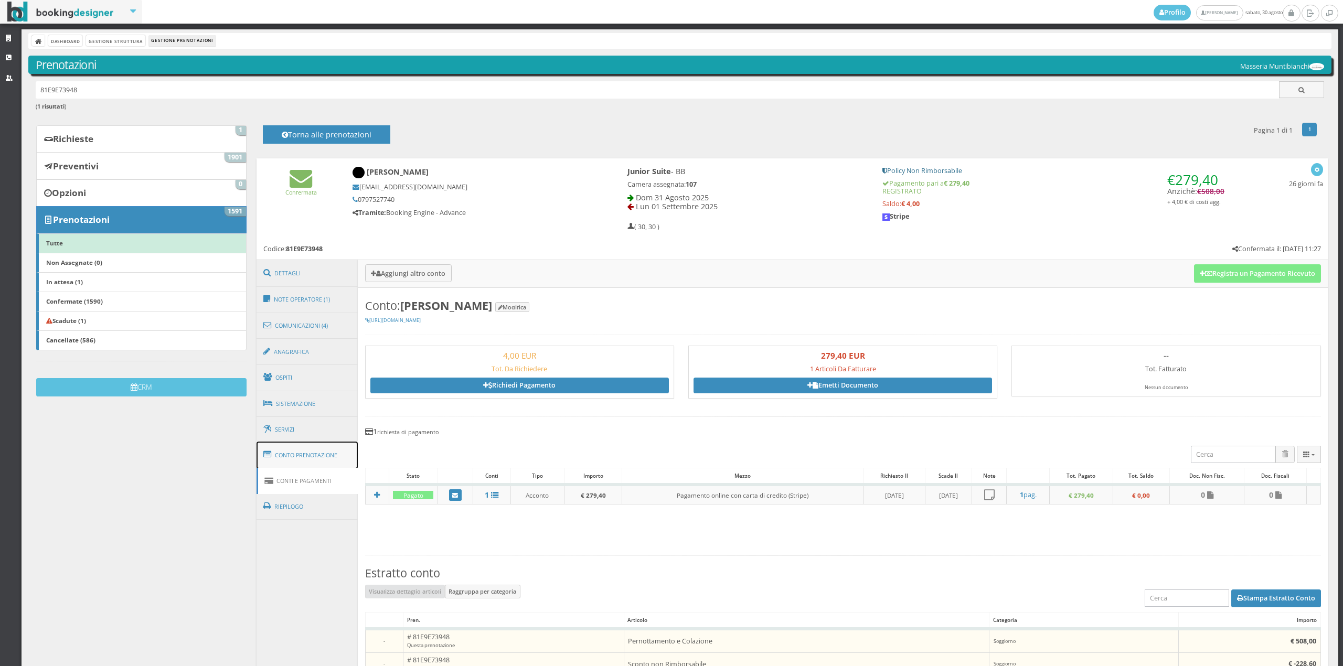
click at [313, 452] on link "Conto Prenotazione" at bounding box center [307, 455] width 102 height 27
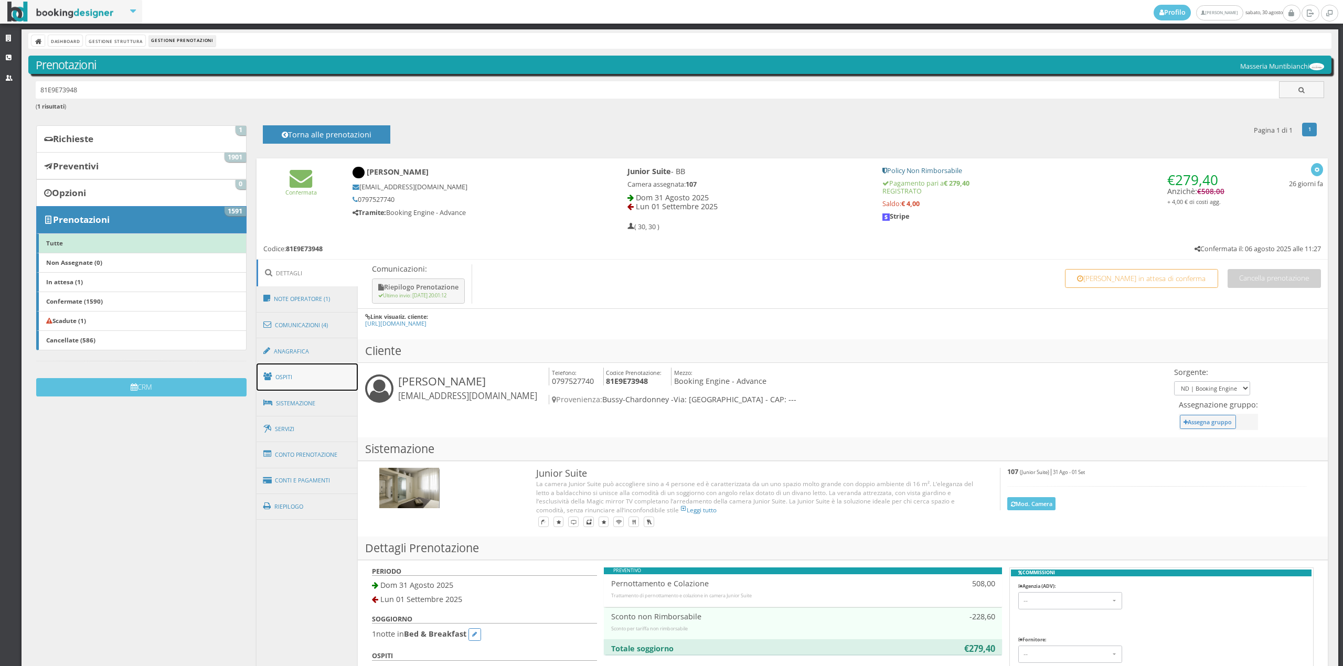
click at [301, 371] on link "Ospiti" at bounding box center [307, 376] width 102 height 27
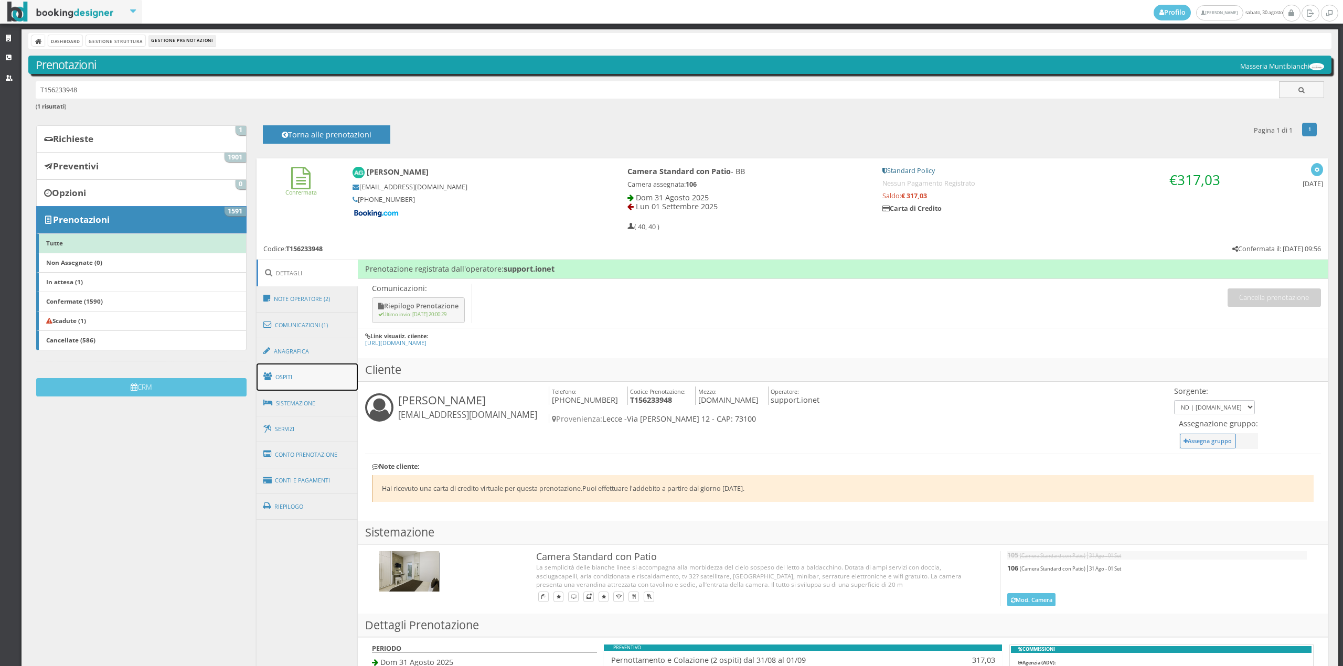
click at [300, 378] on link "Ospiti" at bounding box center [307, 376] width 102 height 27
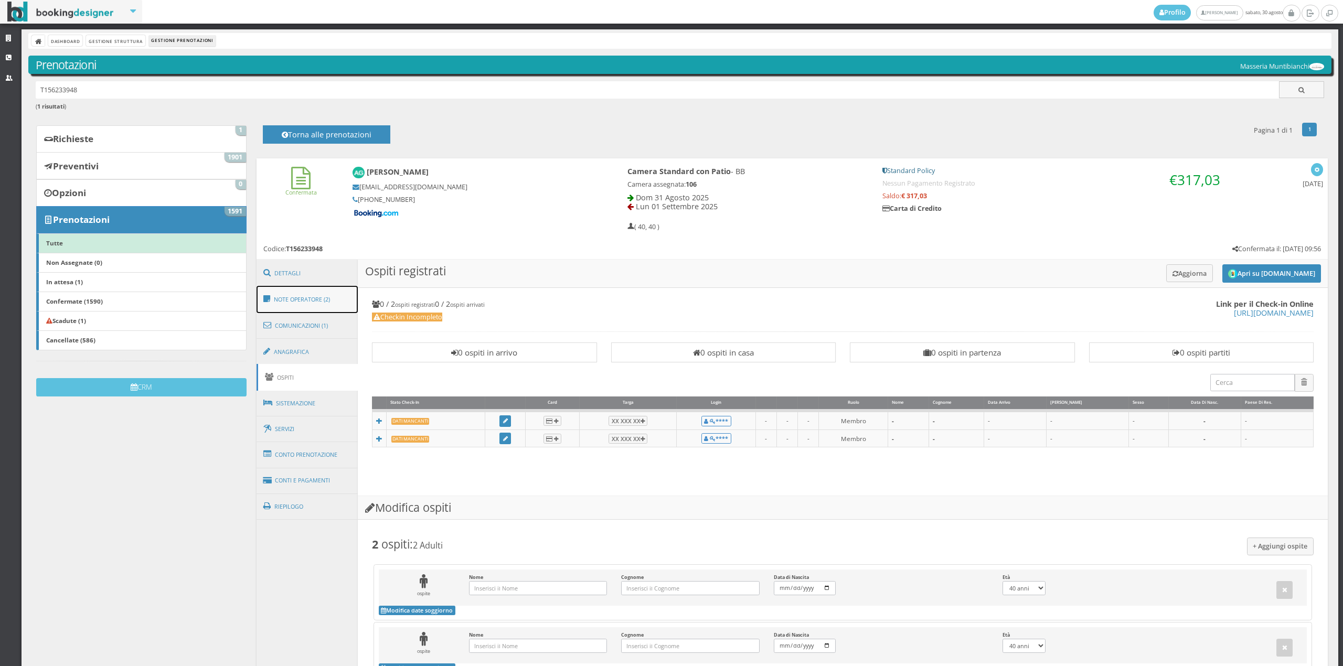
click at [330, 297] on link "Note Operatore (2)" at bounding box center [307, 299] width 102 height 27
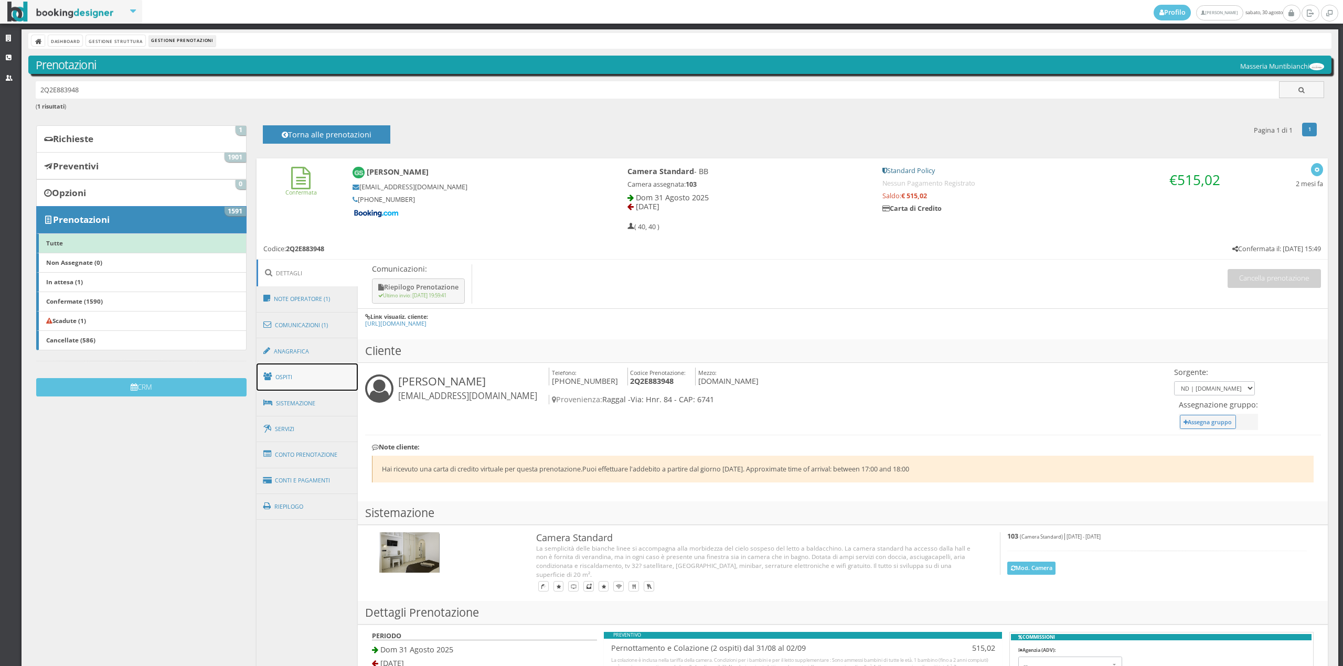
click at [309, 376] on link "Ospiti" at bounding box center [307, 376] width 102 height 27
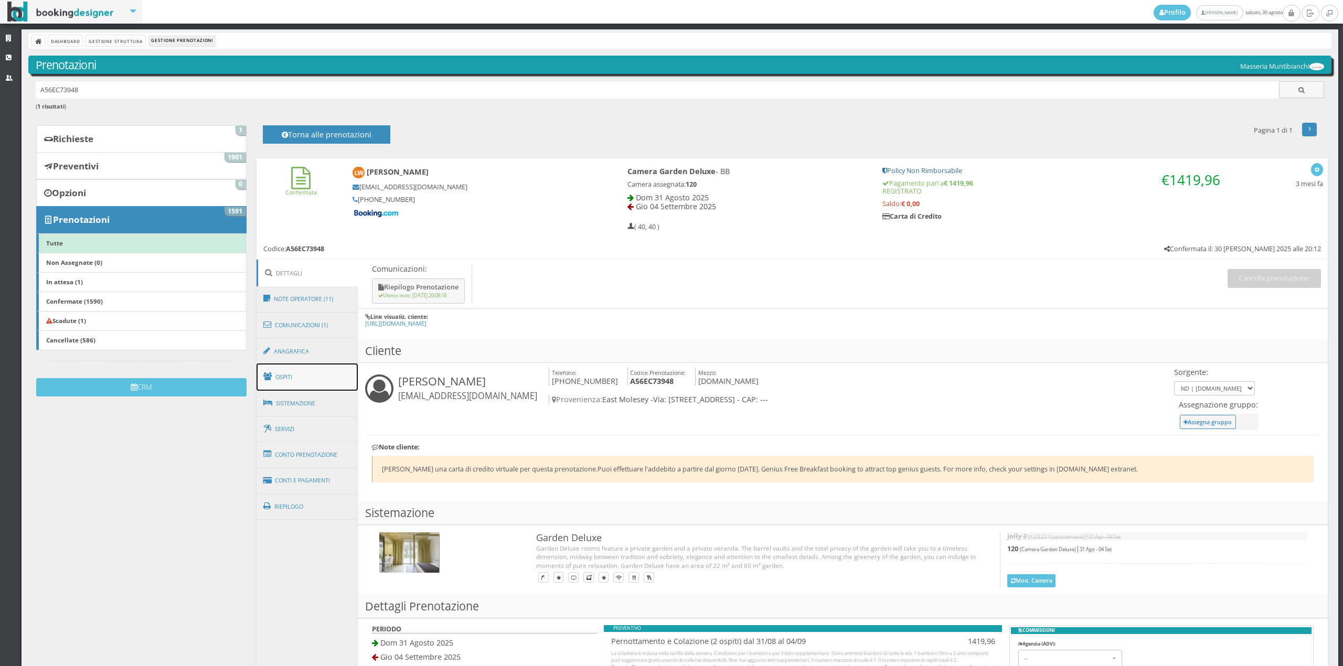
click at [307, 384] on link "Ospiti" at bounding box center [307, 376] width 102 height 27
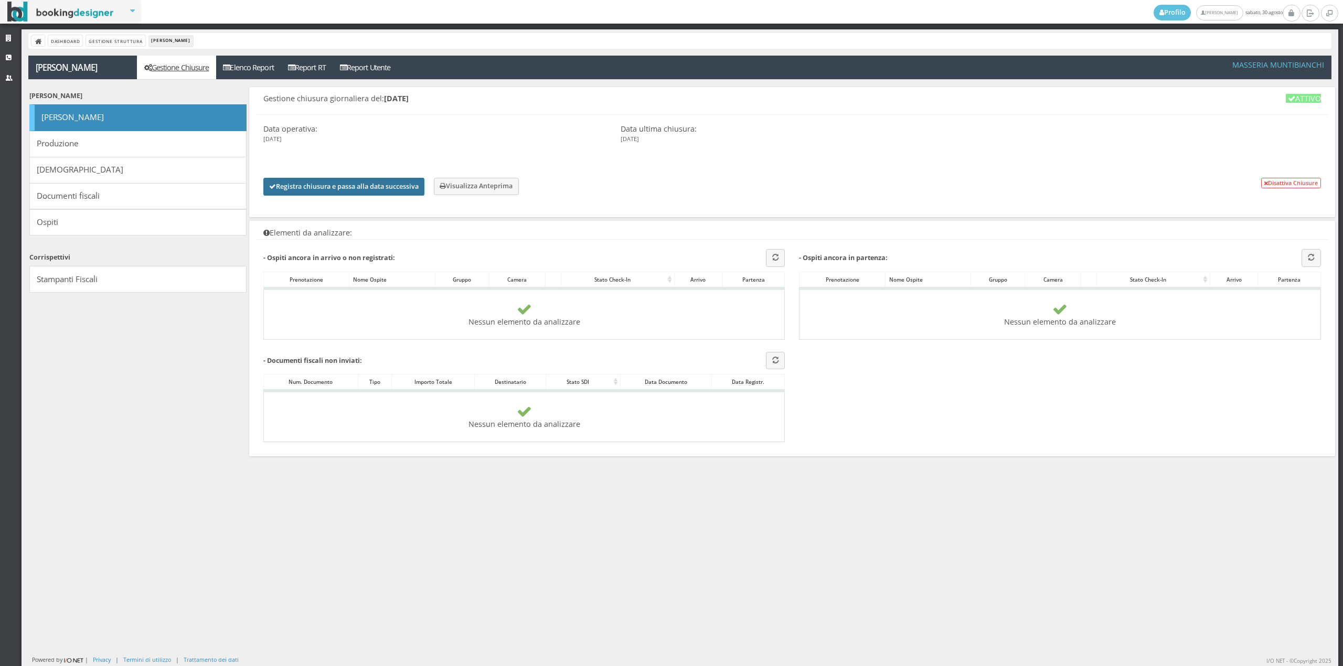
click at [398, 183] on button "Registra chiusura e passa alla data successiva" at bounding box center [343, 187] width 161 height 18
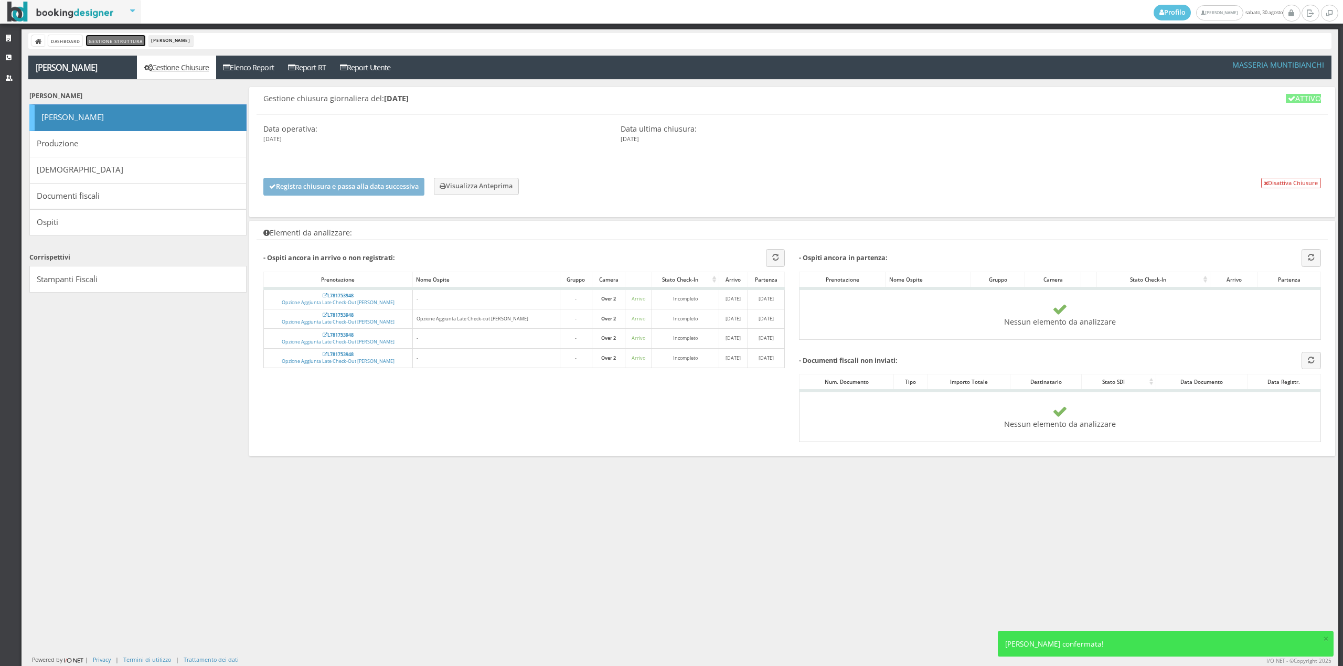
click at [100, 44] on link "Gestione Struttura" at bounding box center [115, 40] width 59 height 11
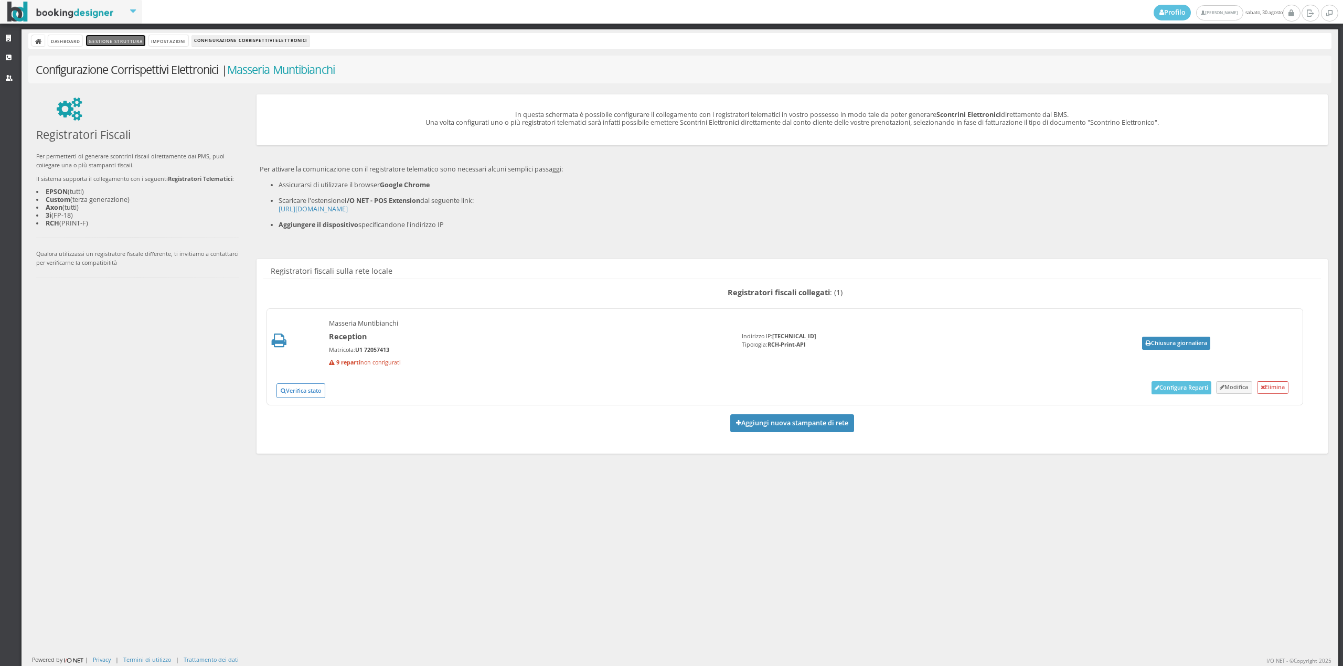
click at [104, 45] on link "Gestione Struttura" at bounding box center [115, 40] width 59 height 11
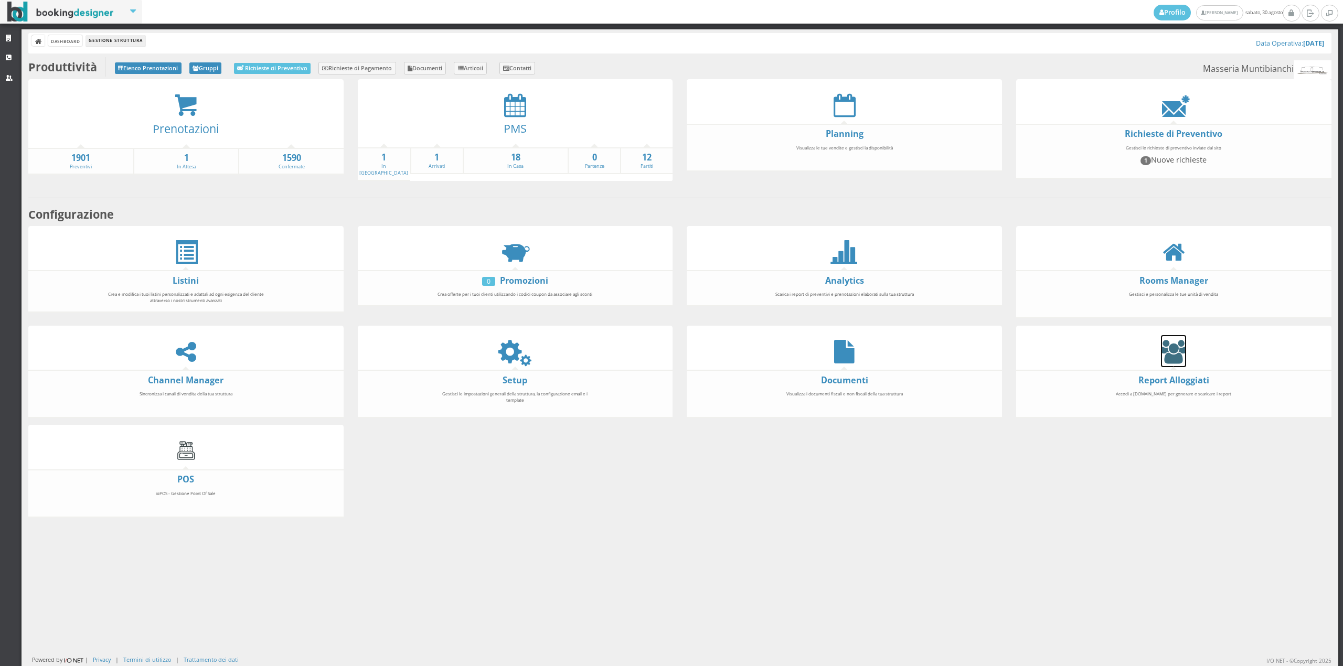
click at [1161, 351] on icon at bounding box center [1173, 352] width 25 height 24
click at [504, 110] on icon at bounding box center [515, 105] width 22 height 24
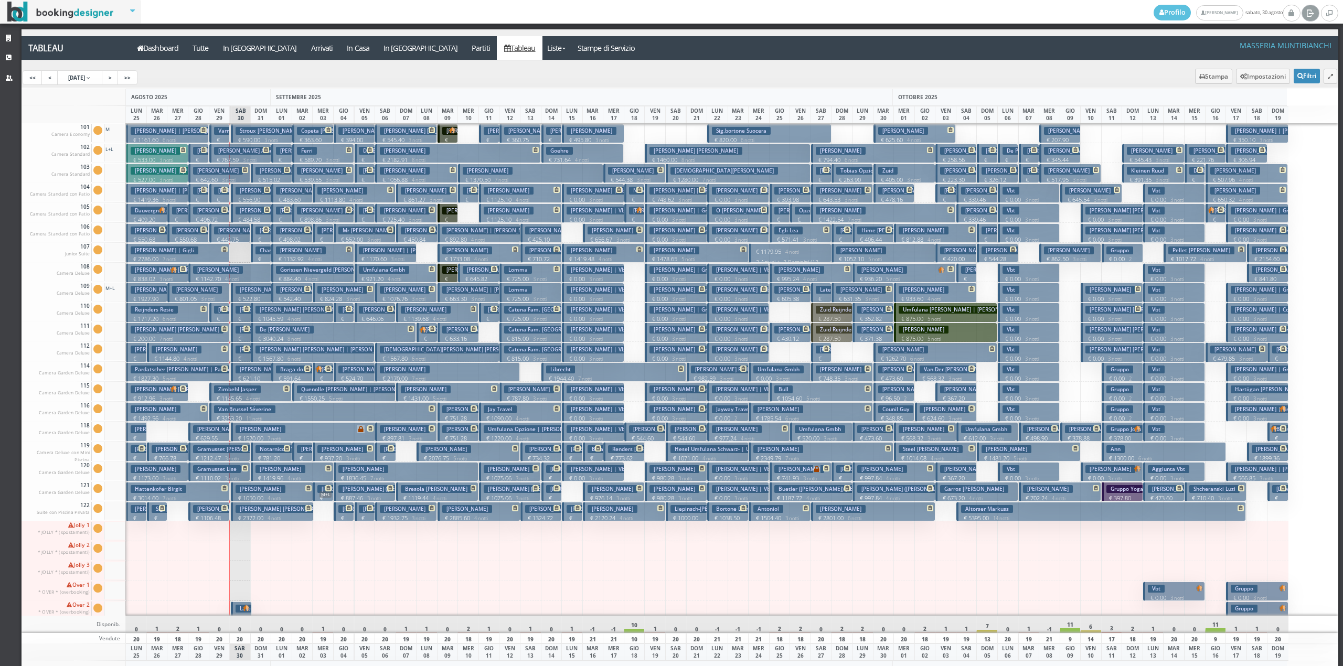
click at [1310, 15] on icon at bounding box center [1310, 12] width 8 height 10
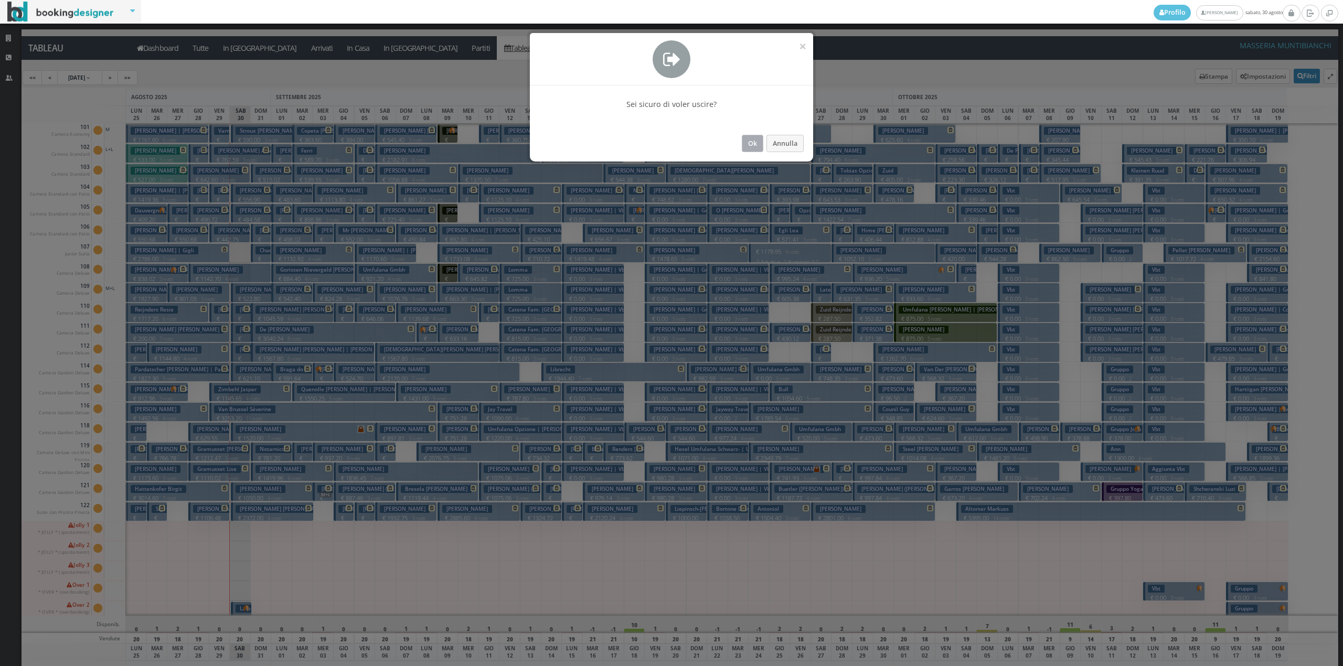
click at [757, 145] on button "Ok" at bounding box center [753, 143] width 22 height 17
